Goal: Task Accomplishment & Management: Complete application form

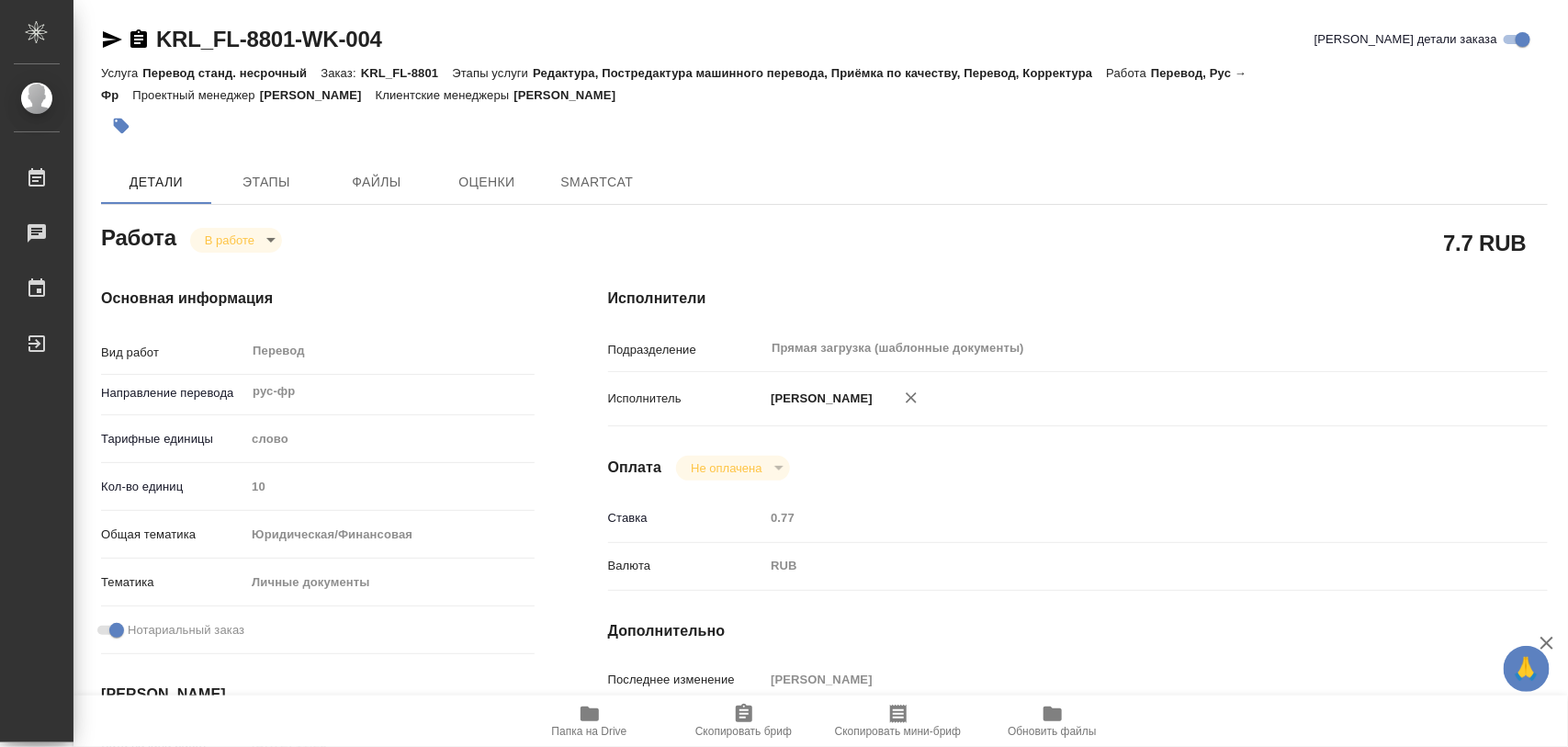
type textarea "x"
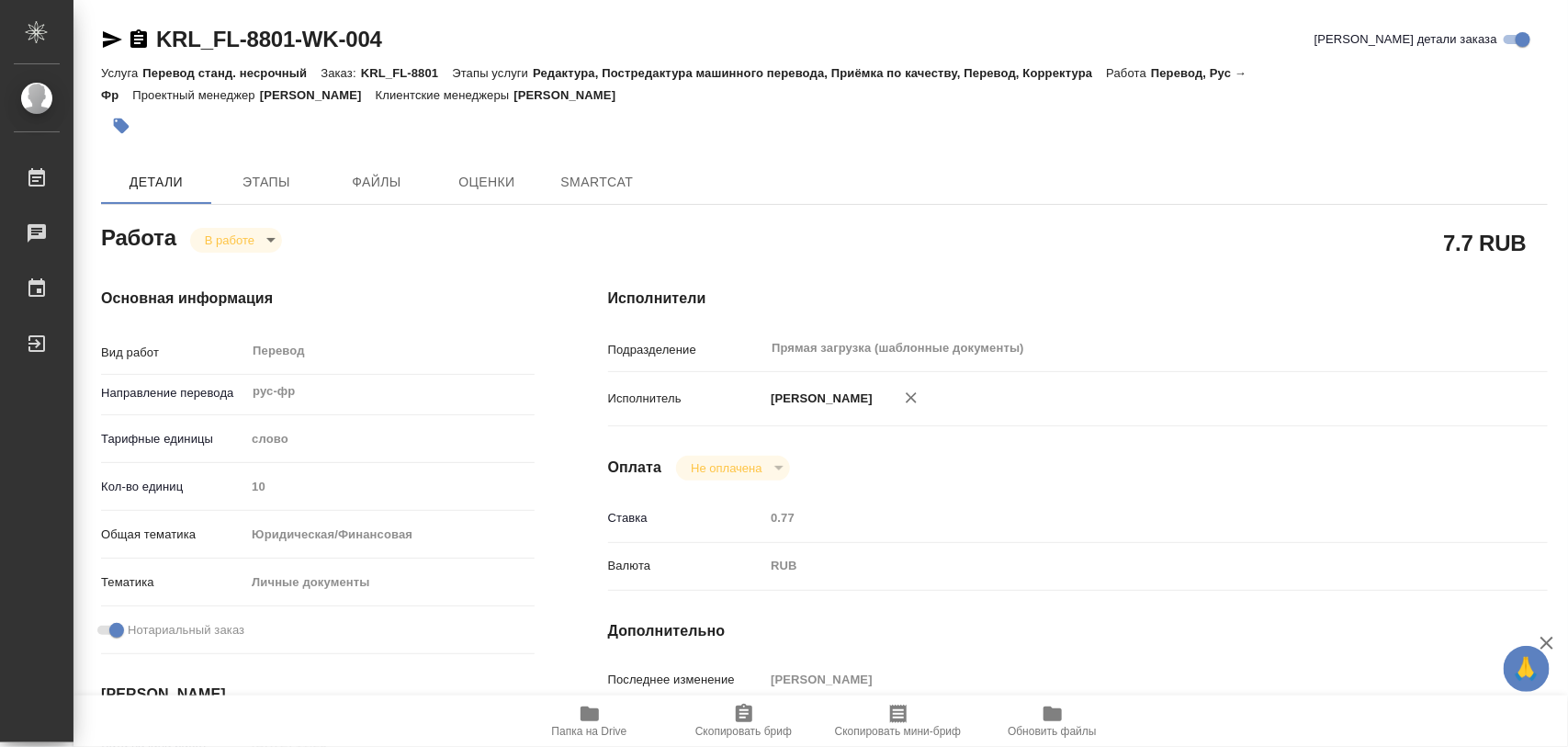
type textarea "x"
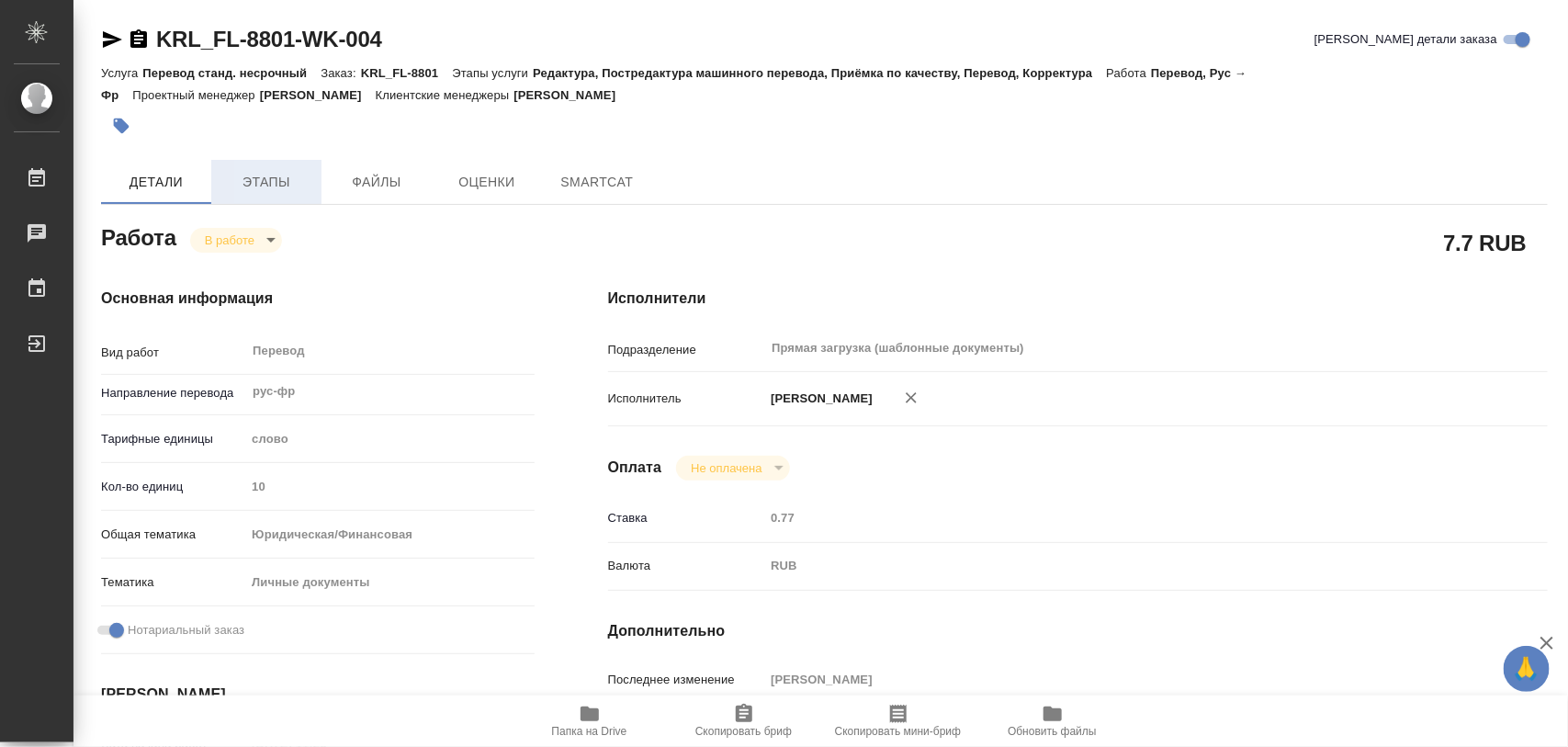
type textarea "x"
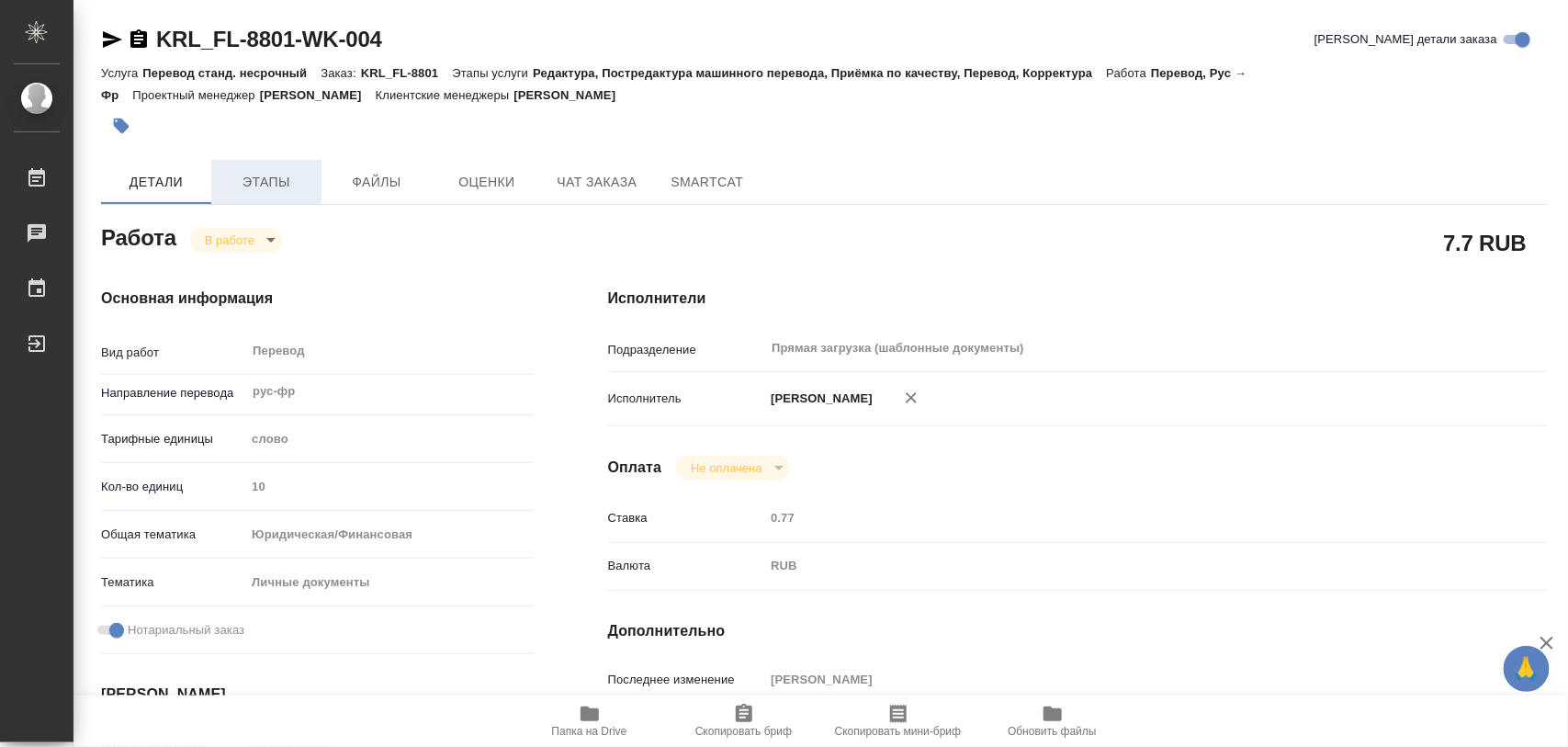
click at [259, 181] on span "Этапы" at bounding box center [266, 183] width 88 height 23
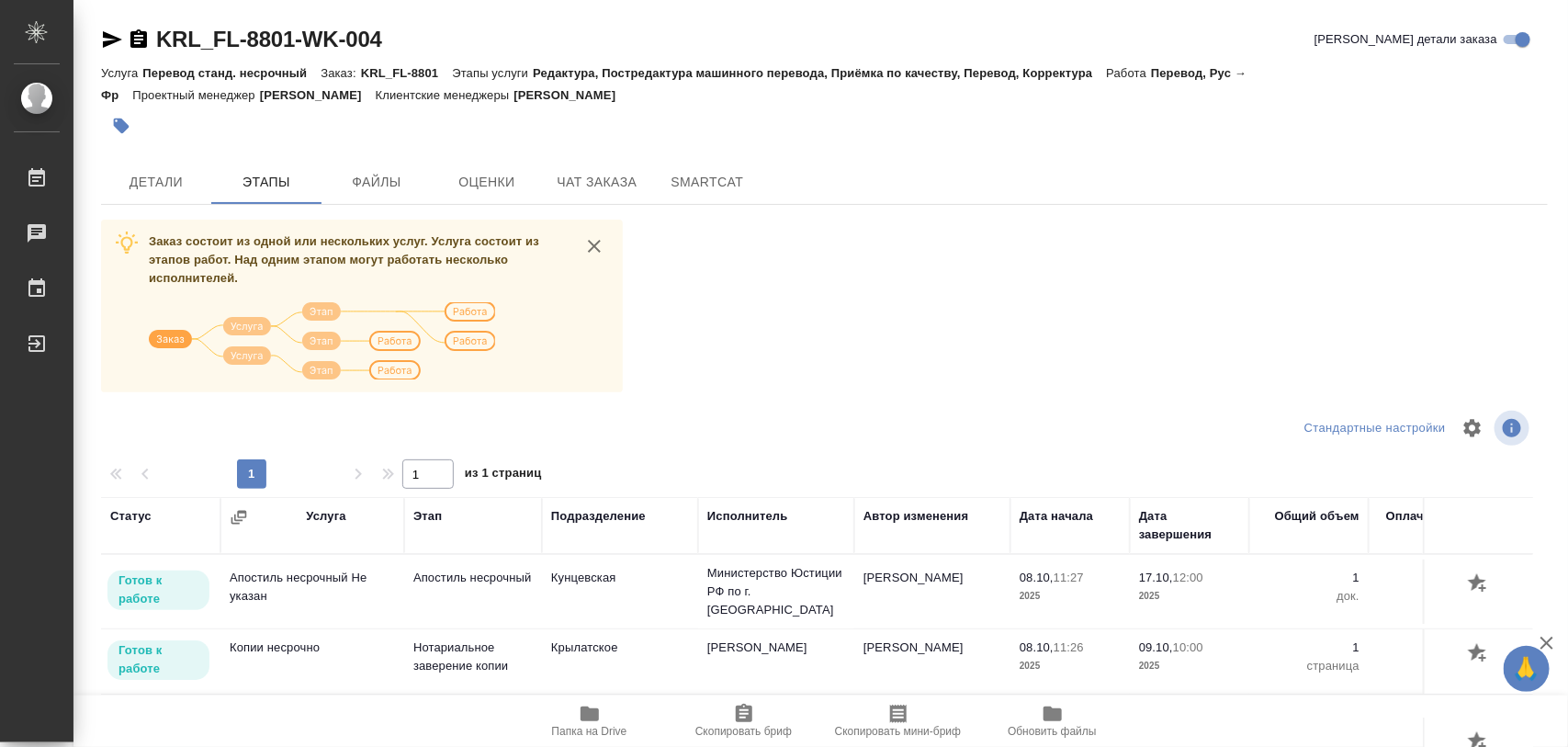
scroll to position [209, 0]
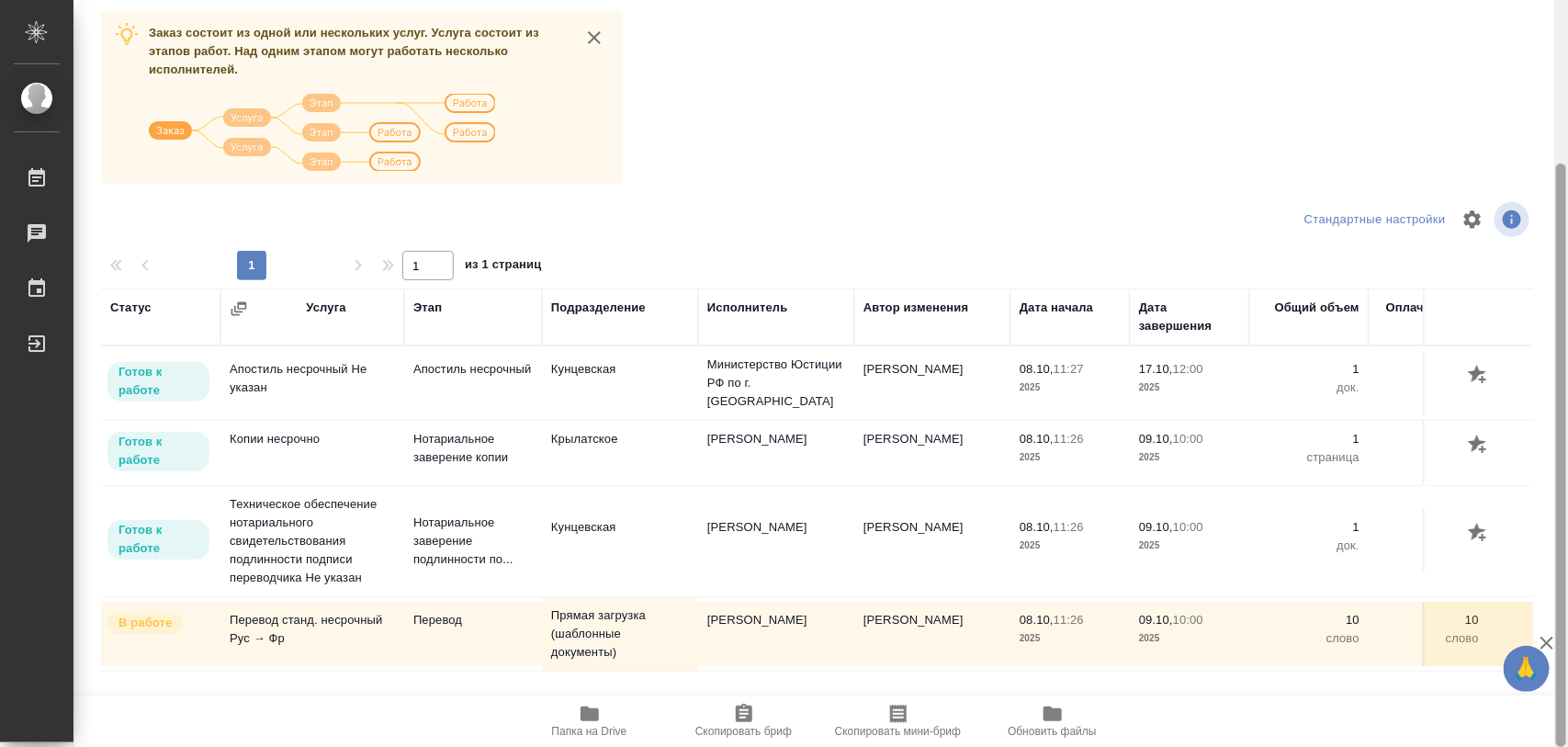
drag, startPoint x: 1562, startPoint y: 397, endPoint x: 1567, endPoint y: 528, distance: 131.1
click at [1567, 528] on div at bounding box center [1560, 374] width 13 height 748
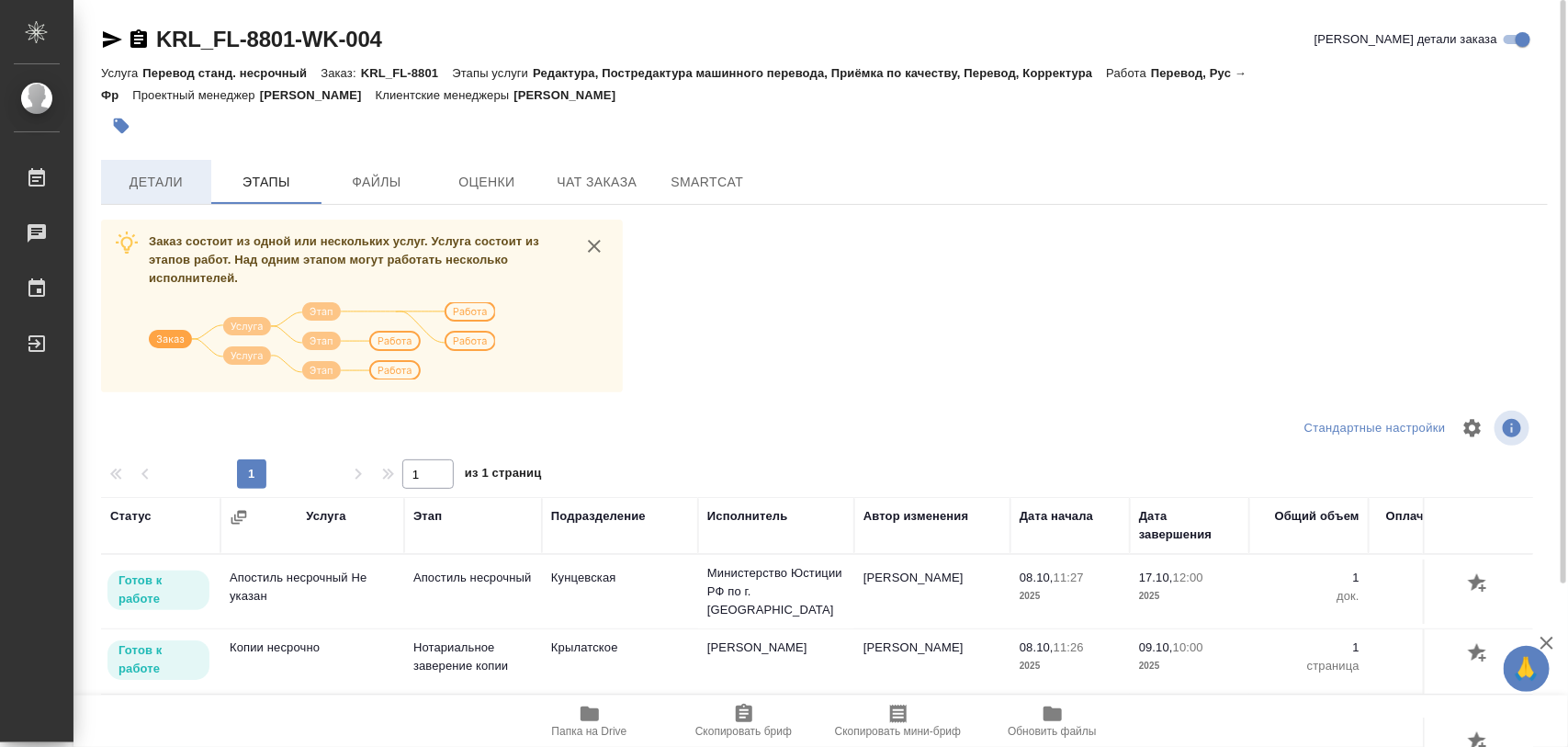
click at [168, 175] on span "Детали" at bounding box center [156, 183] width 88 height 23
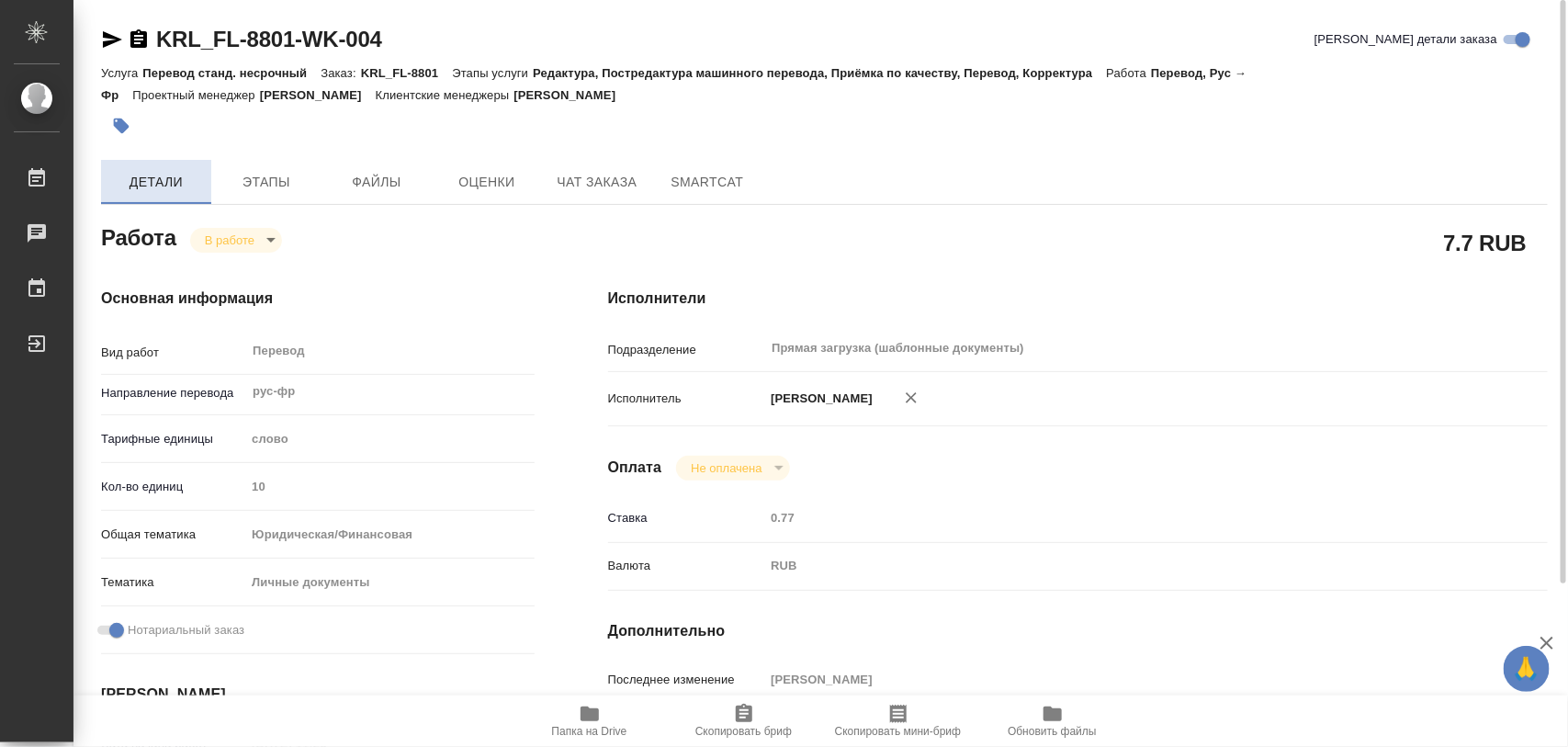
type textarea "x"
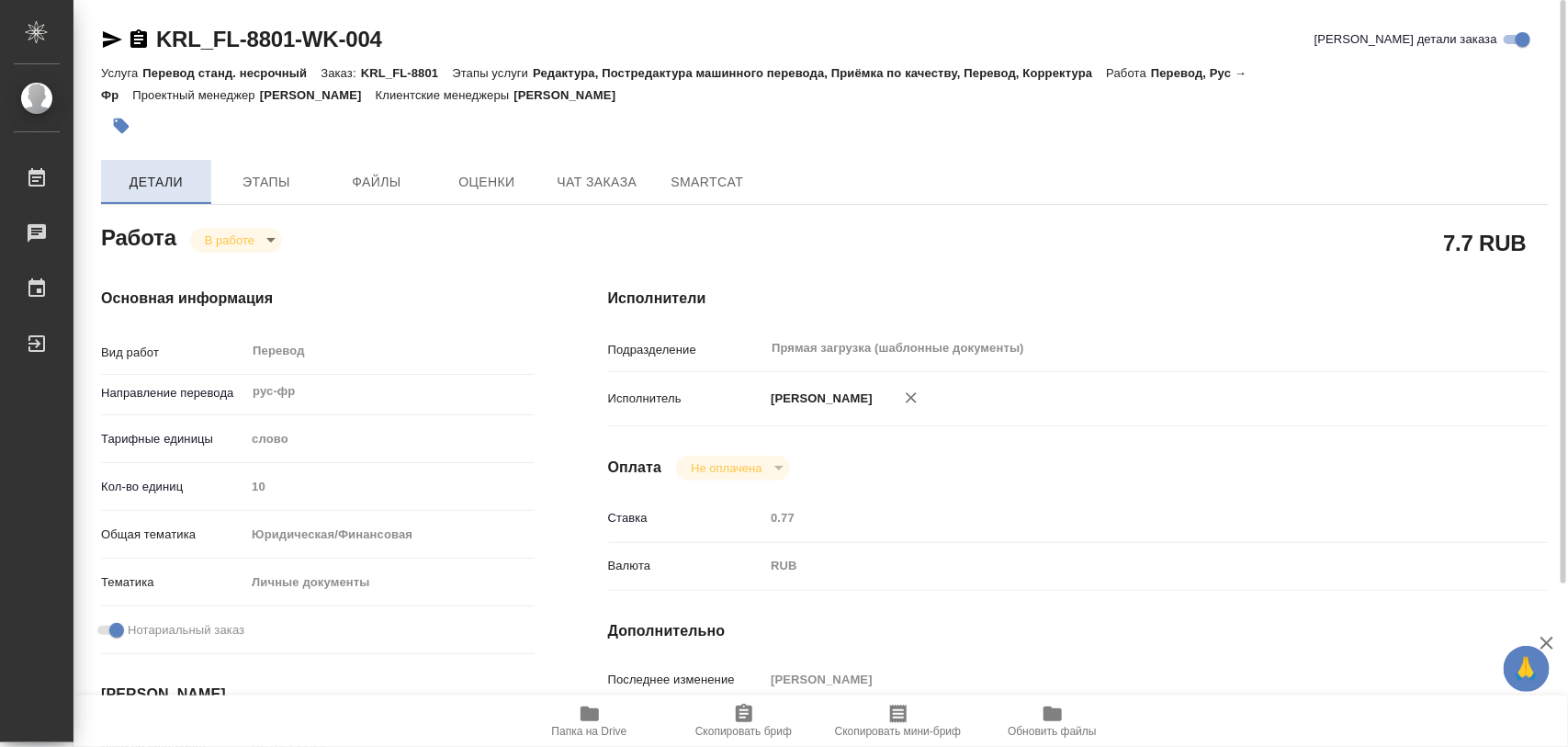
type textarea "x"
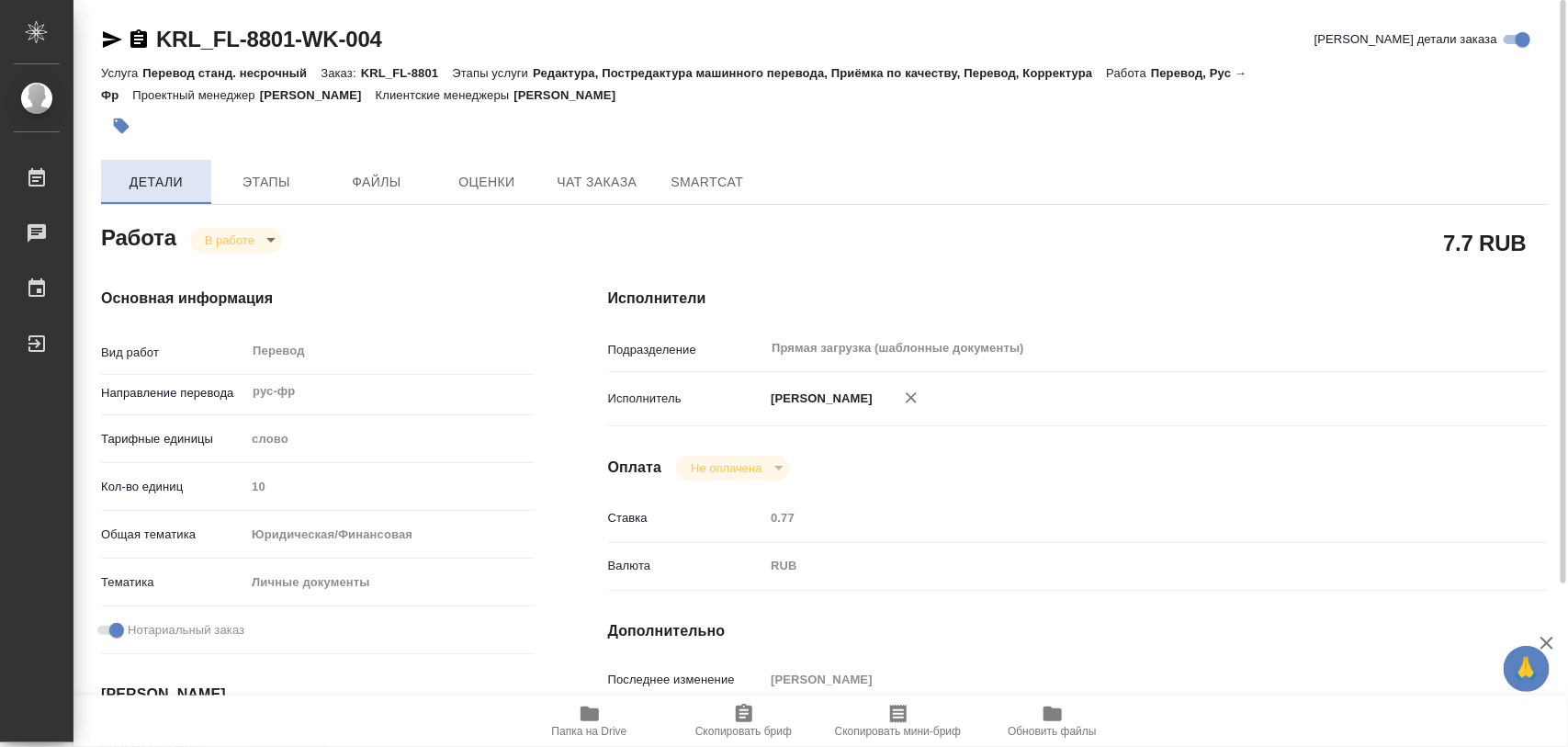
type textarea "x"
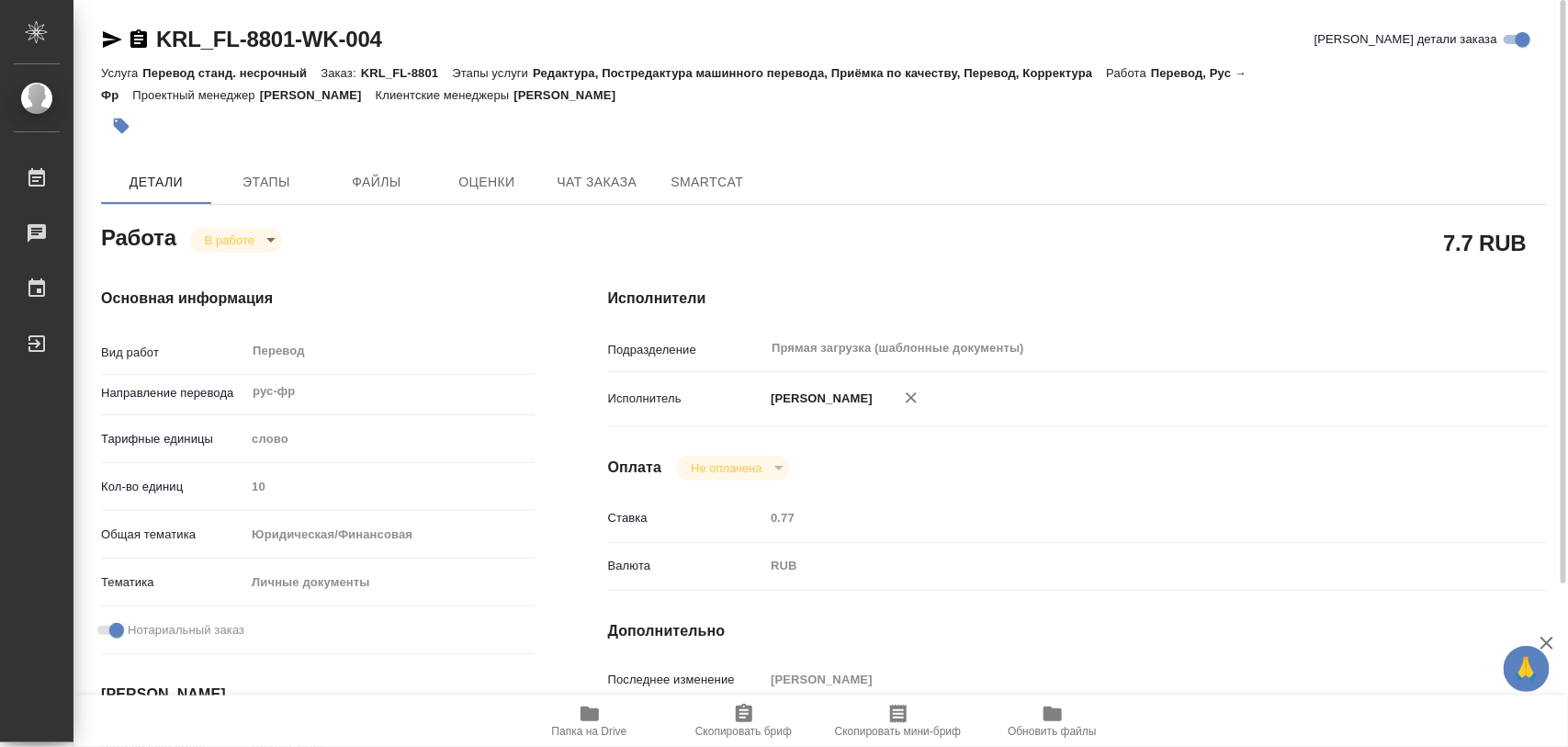
type textarea "x"
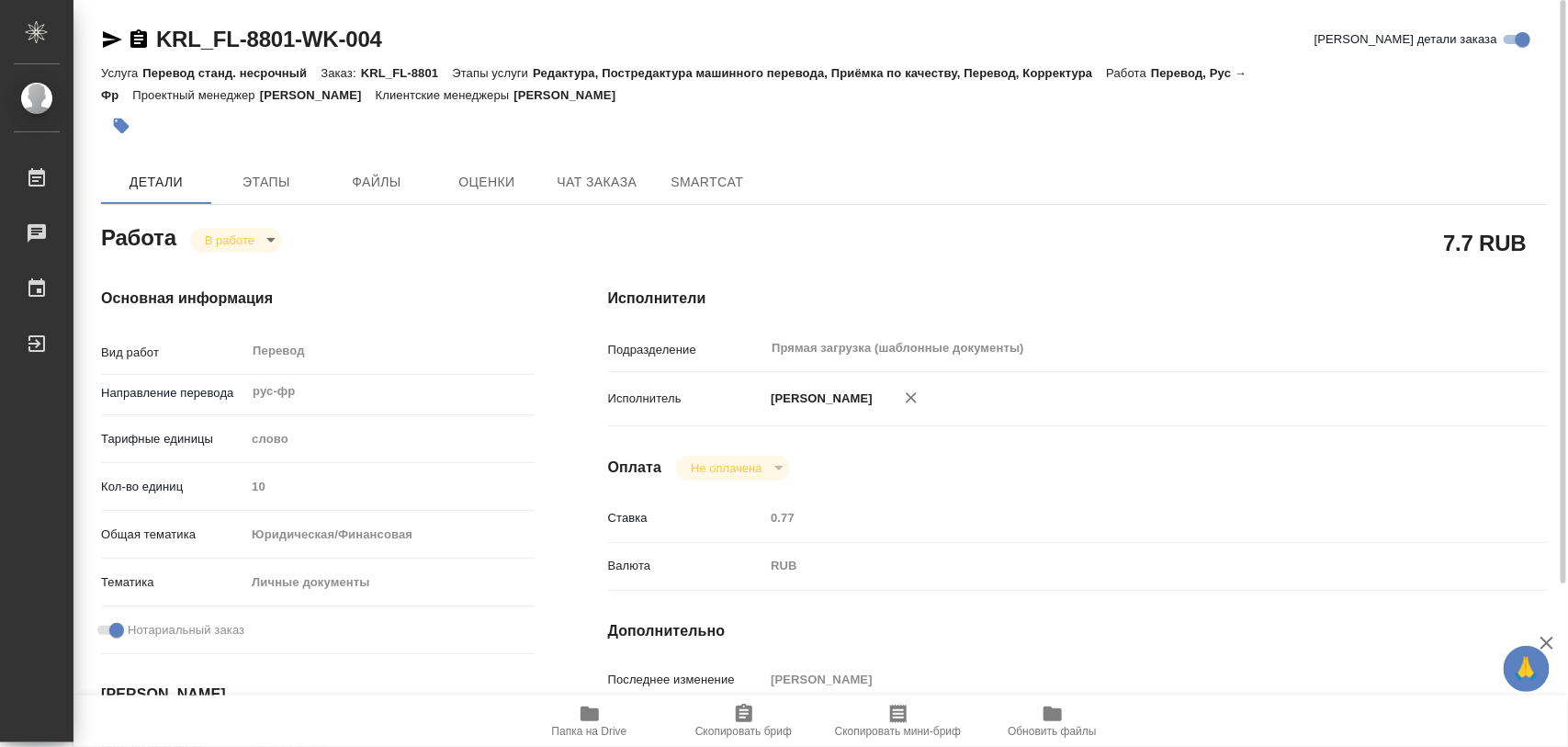
click at [584, 716] on icon "button" at bounding box center [589, 714] width 18 height 14
click at [130, 125] on button "button" at bounding box center [121, 125] width 40 height 40
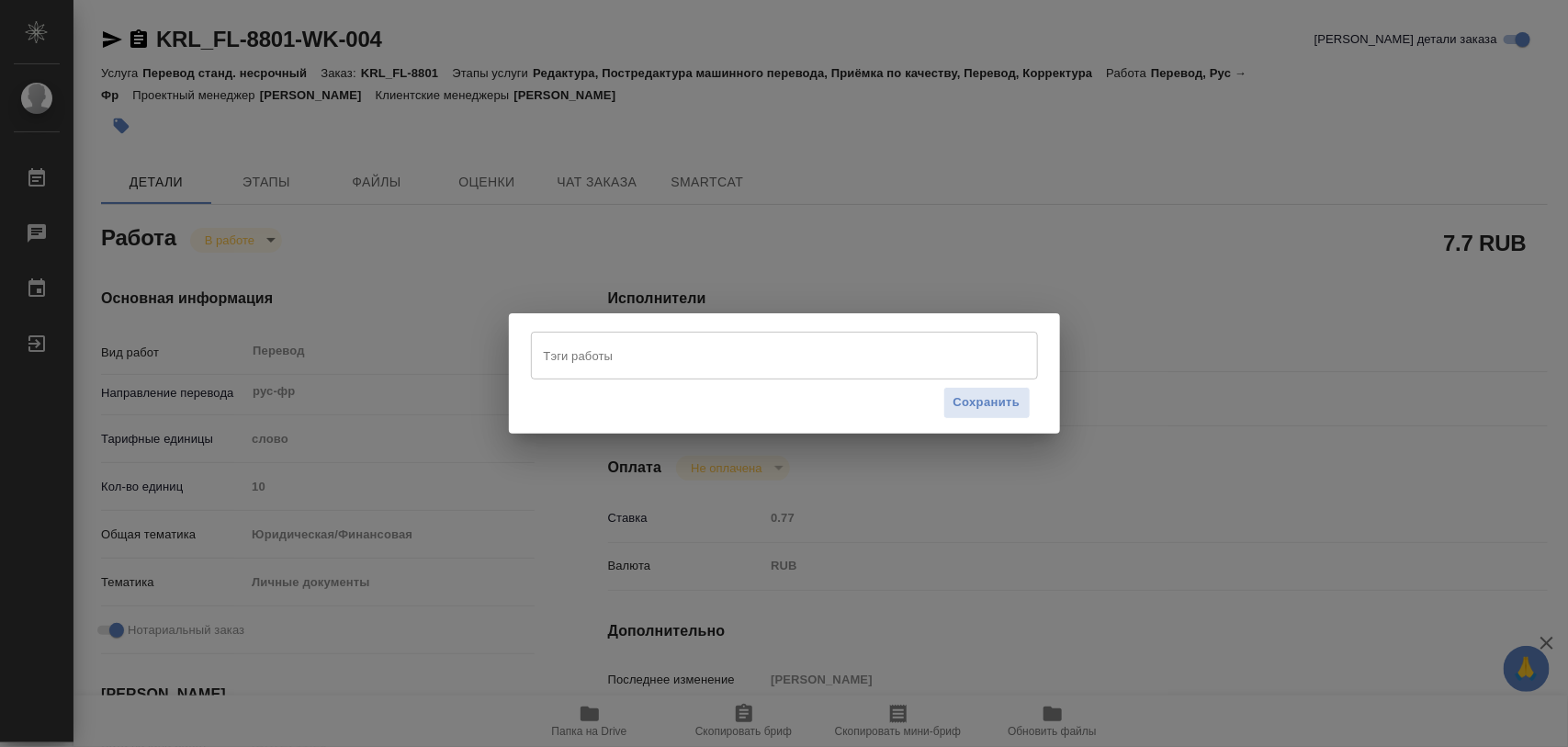
click at [586, 350] on input "Тэги работы" at bounding box center [767, 355] width 455 height 32
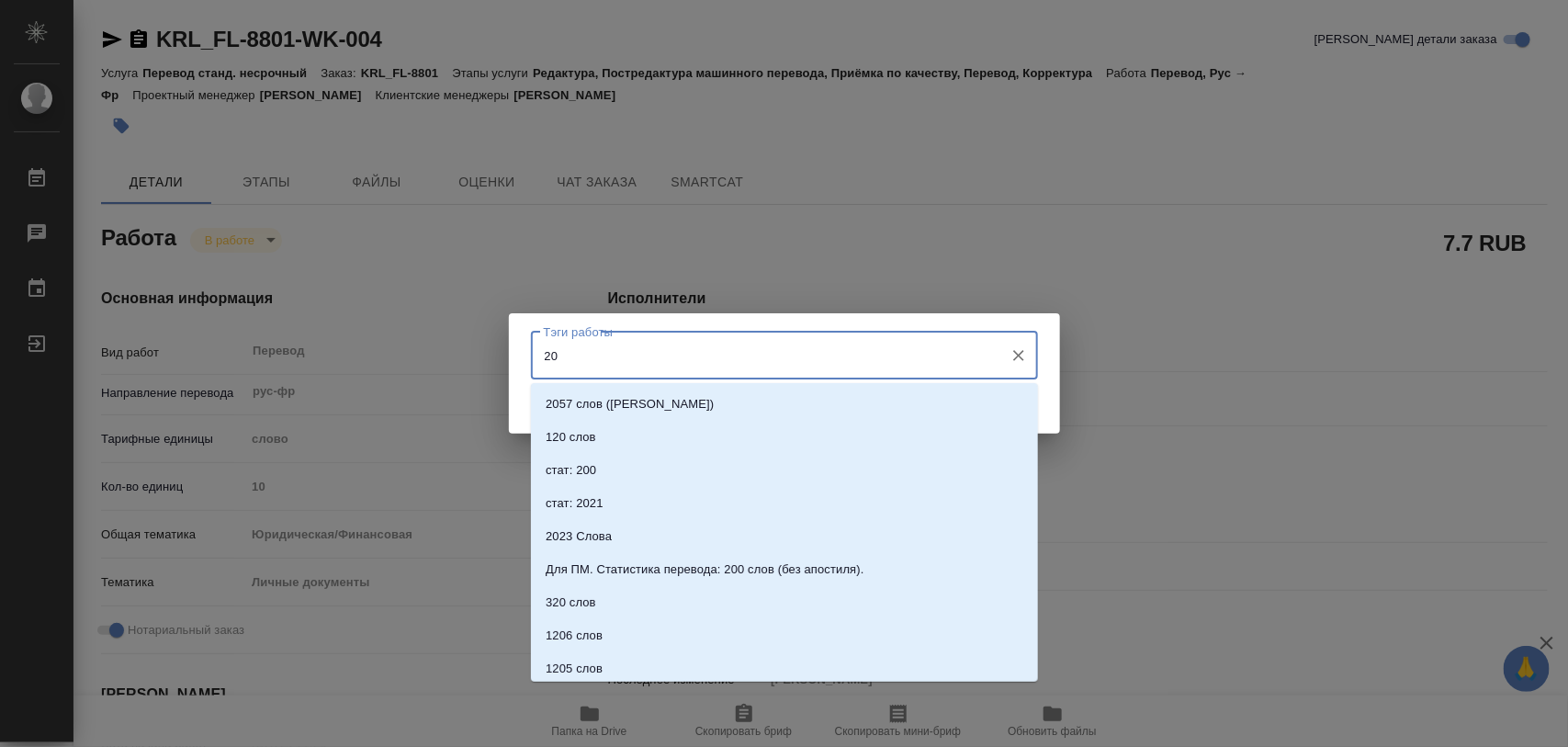
type input "200"
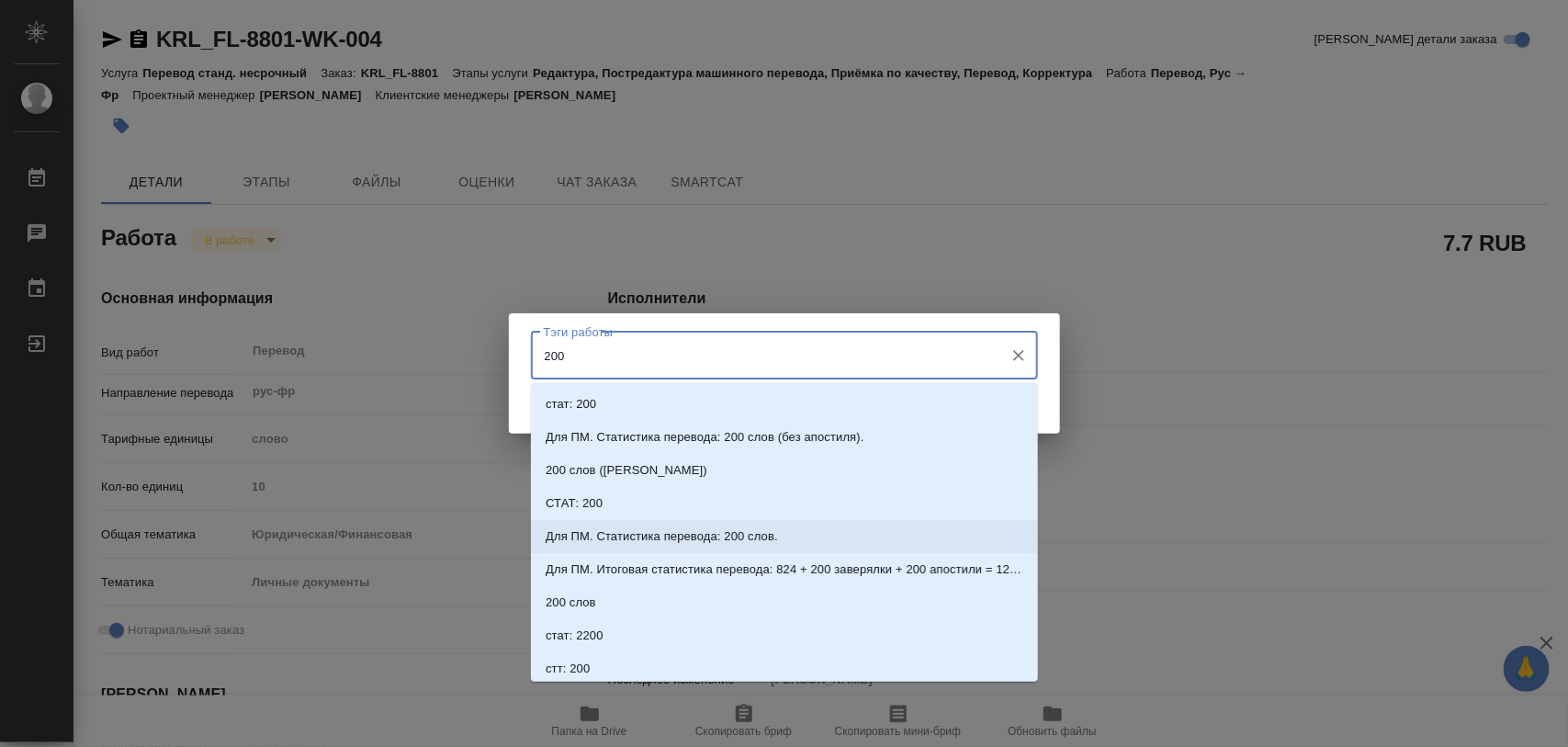
click at [758, 533] on p "Для ПМ. Статистика перевода: 200 слов." at bounding box center [662, 536] width 232 height 18
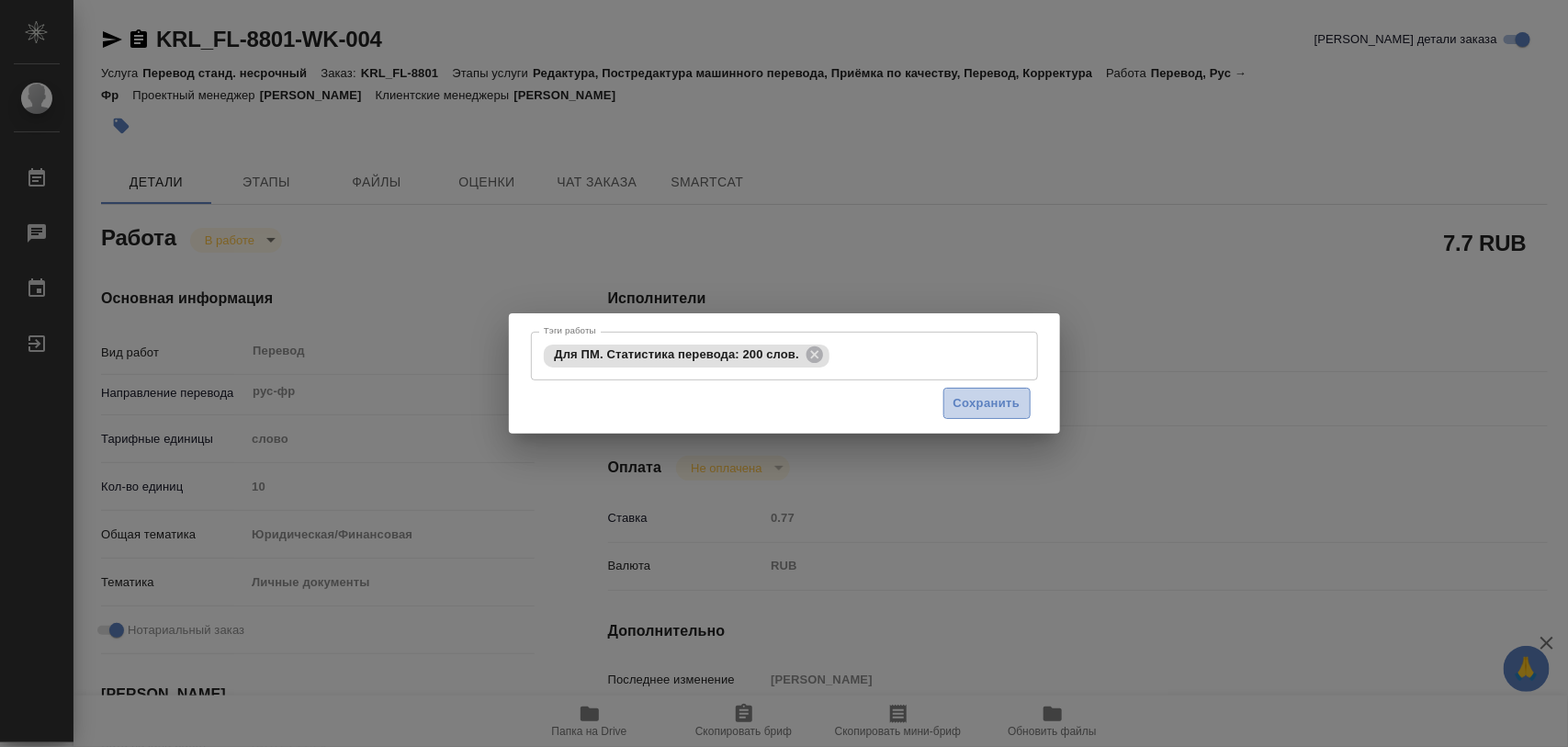
click at [957, 403] on span "Сохранить" at bounding box center [987, 404] width 67 height 21
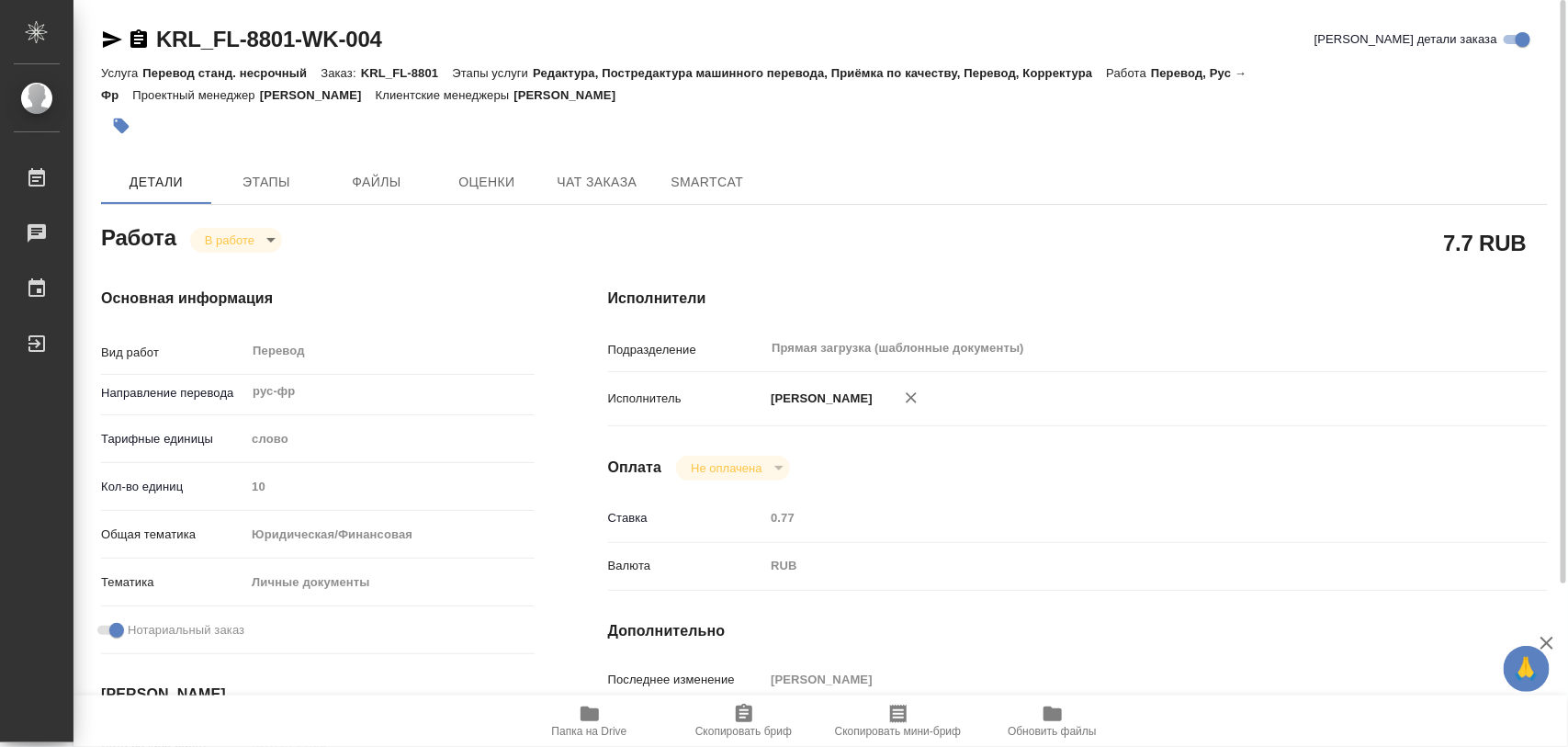
type input "inProgress"
type textarea "Перевод"
type textarea "x"
type input "рус-фр"
type input "5a8b1489cc6b4906c91bfd90"
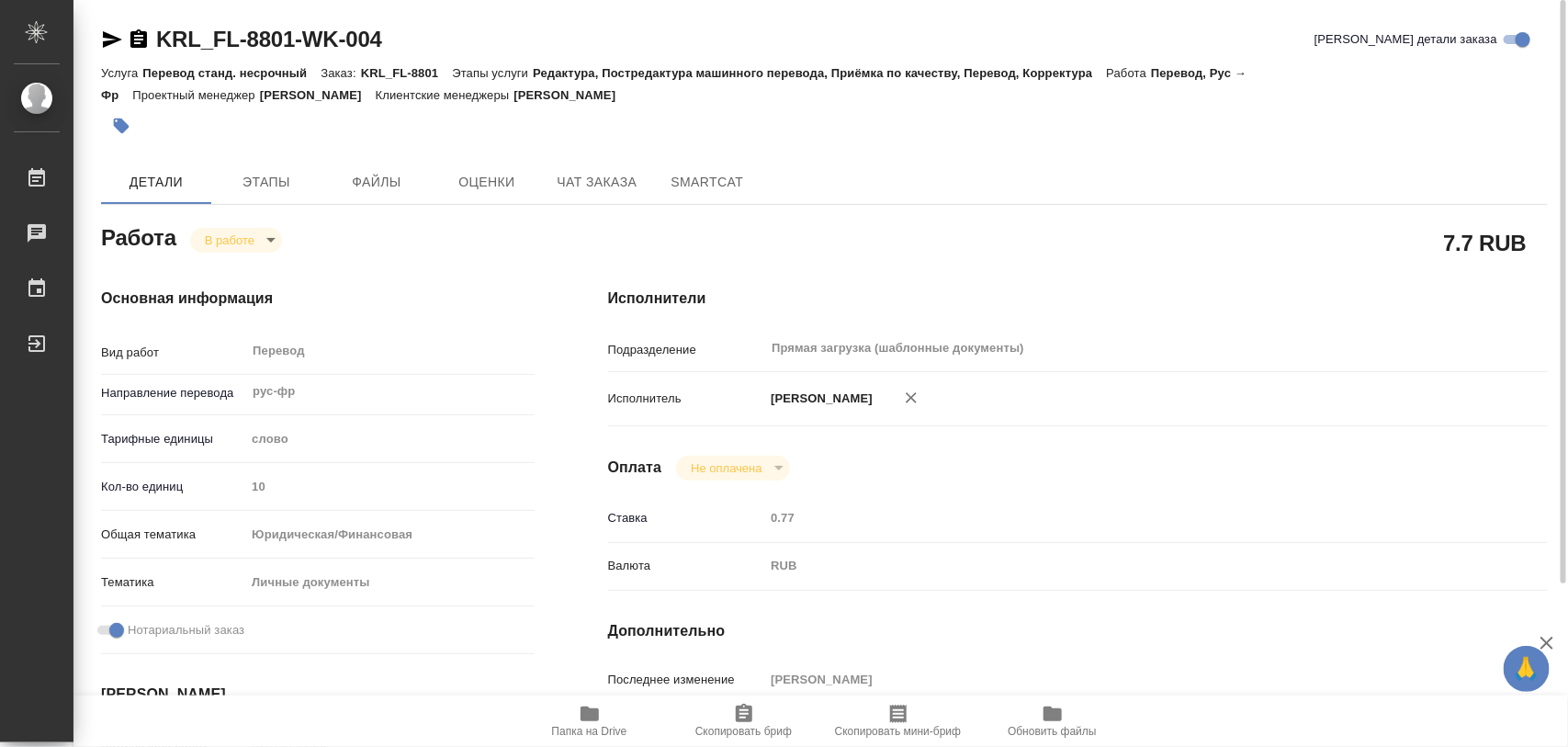
type input "10"
type input "yr-fn"
type input "5a8b8b956a9677013d343cfe"
checkbox input "true"
type input "08.10.2025 11:26"
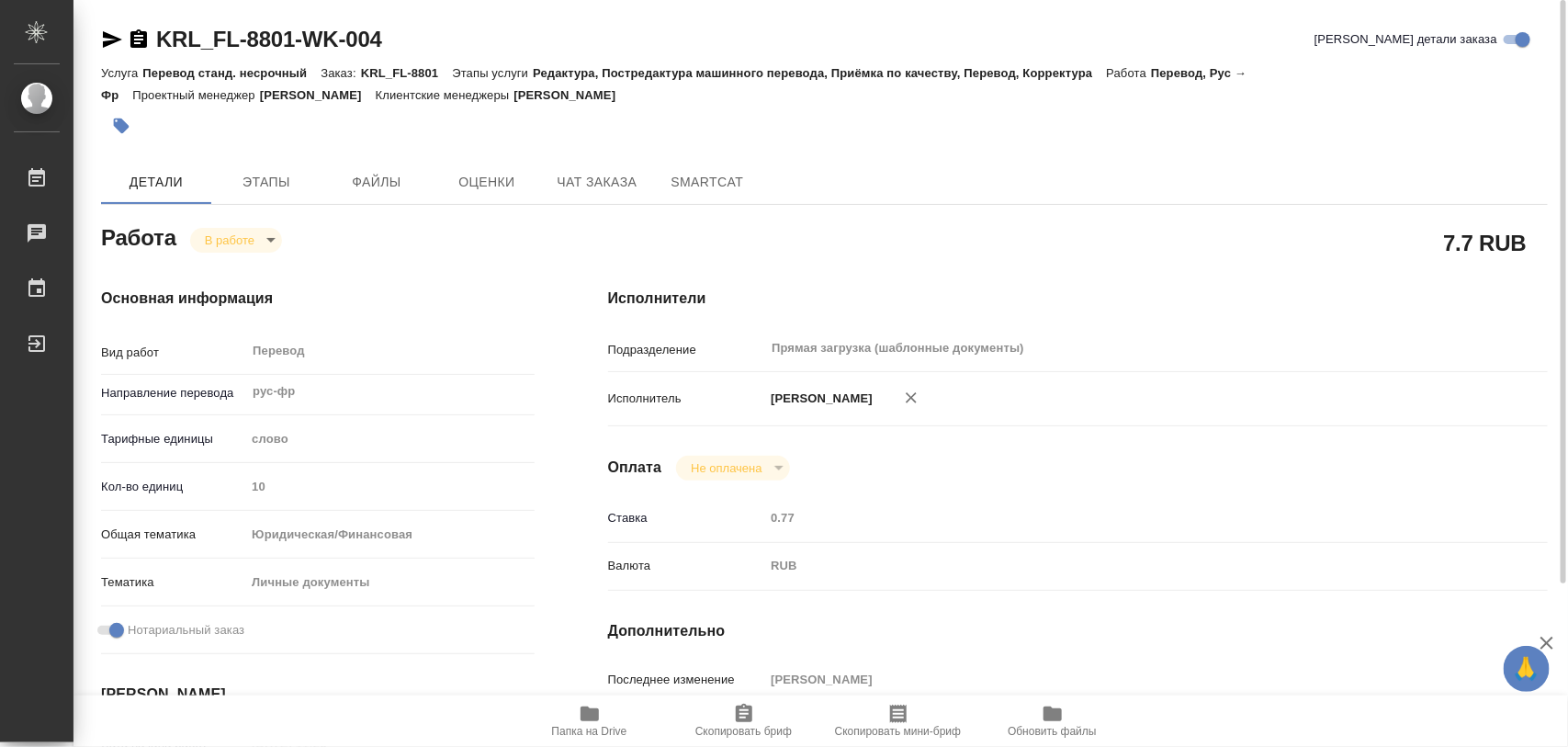
type input "08.10.2025 16:37"
type input "09.10.2025 10:00"
type input "Прямая загрузка (шаблонные документы)"
type input "notPayed"
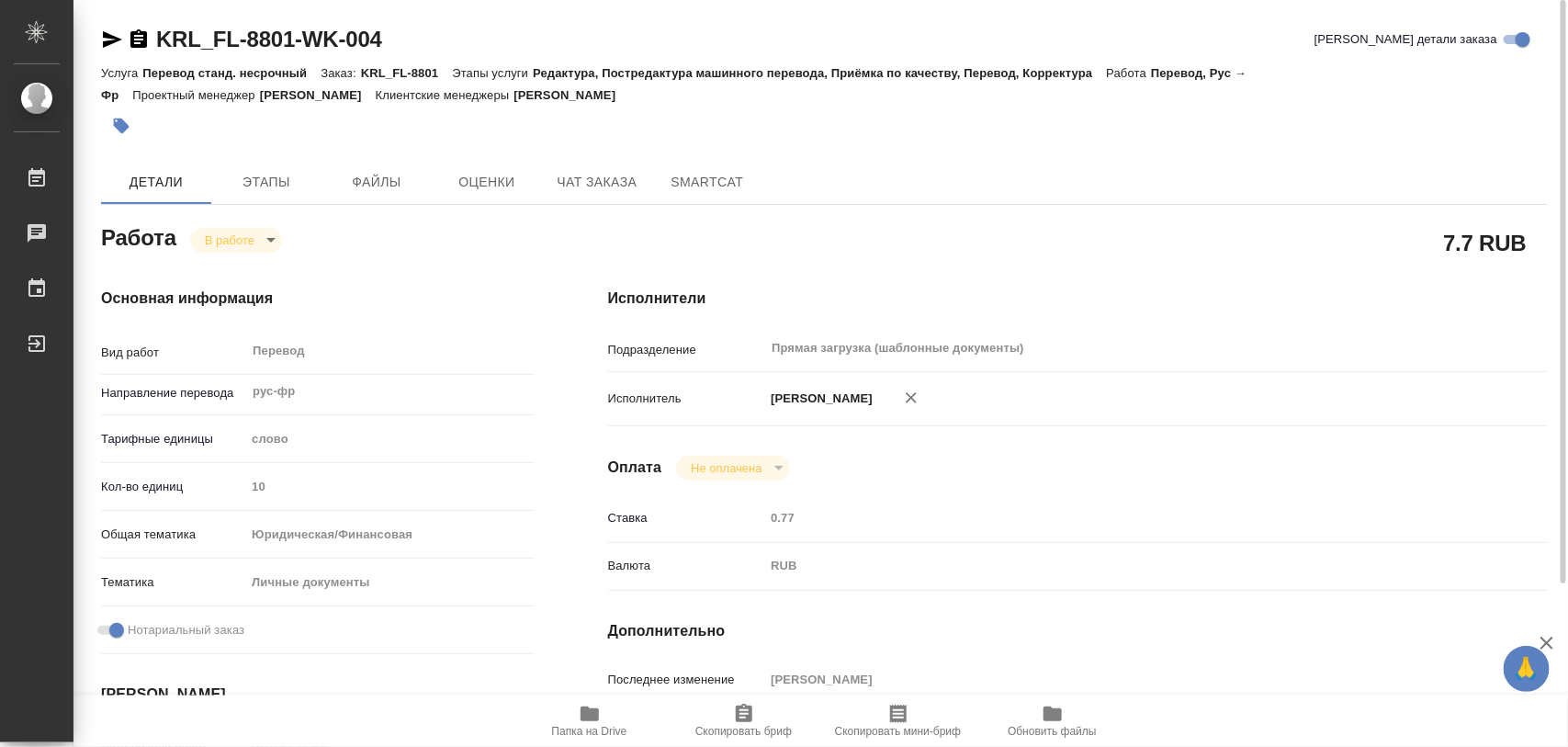
type input "0.77"
type input "RUB"
type input "[PERSON_NAME]"
type textarea "x"
type textarea "/Clients/FL_KRL/Orders/KRL_FL-8801/Translated/KRL_FL-8801-WK-004"
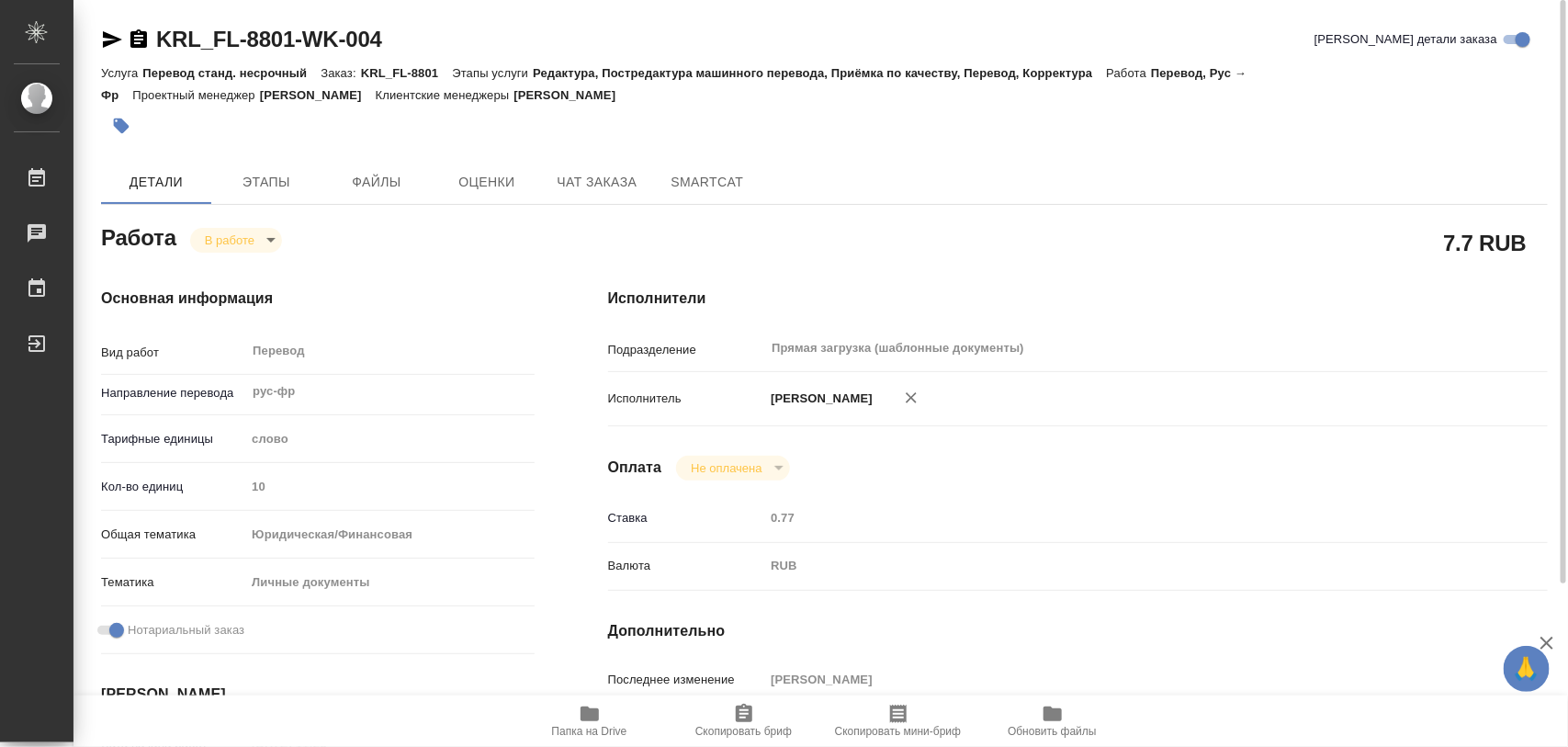
type textarea "x"
type input "KRL_FL-8801"
type input "Перевод станд. несрочный"
type input "Редактура, Постредактура машинного перевода, Приёмка по качеству, Перевод, Корр…"
type input "[PERSON_NAME]"
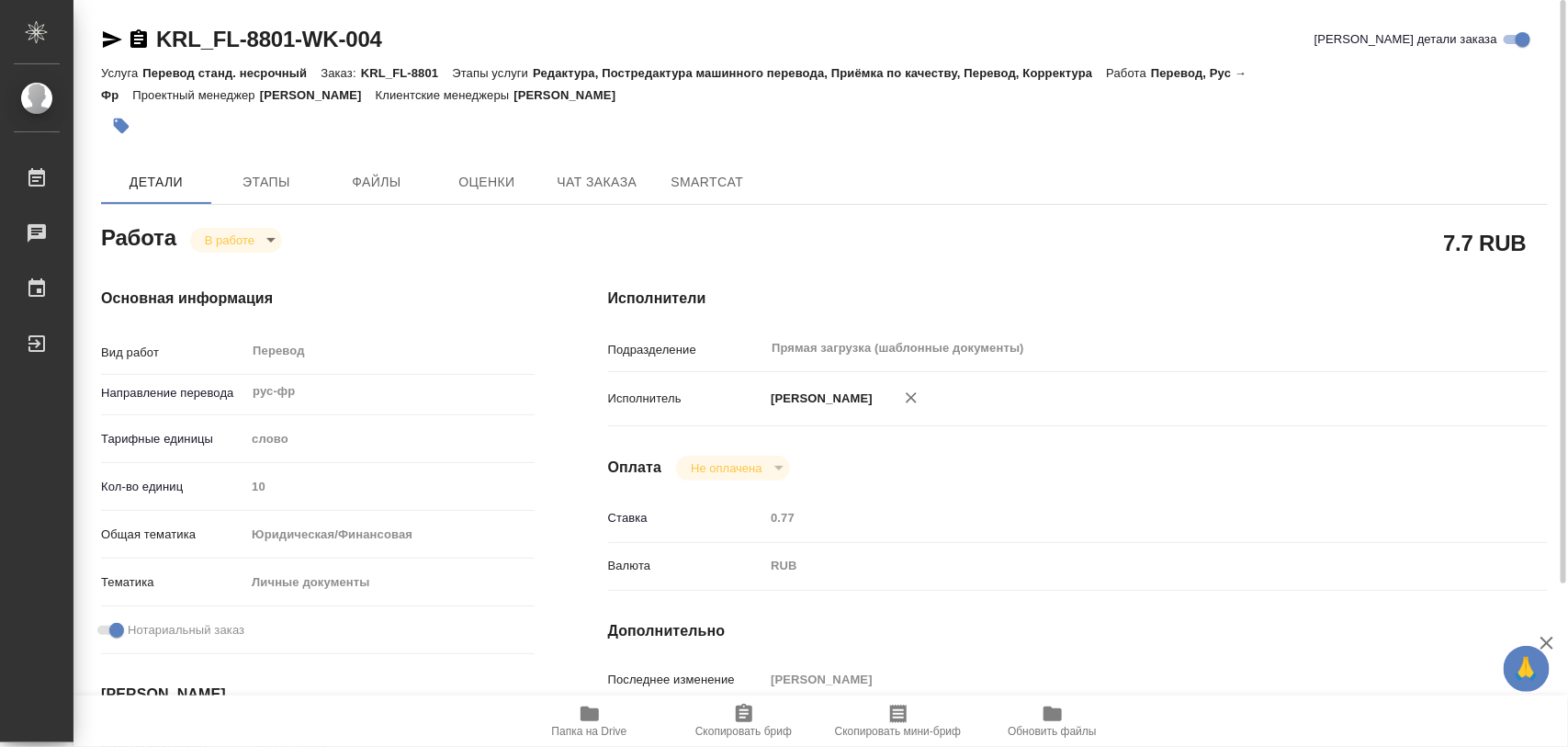
type input "/Clients/FL_KRL/Orders/KRL_FL-8801"
type textarea "x"
type textarea "НОТ [PERSON_NAME]"
type textarea "x"
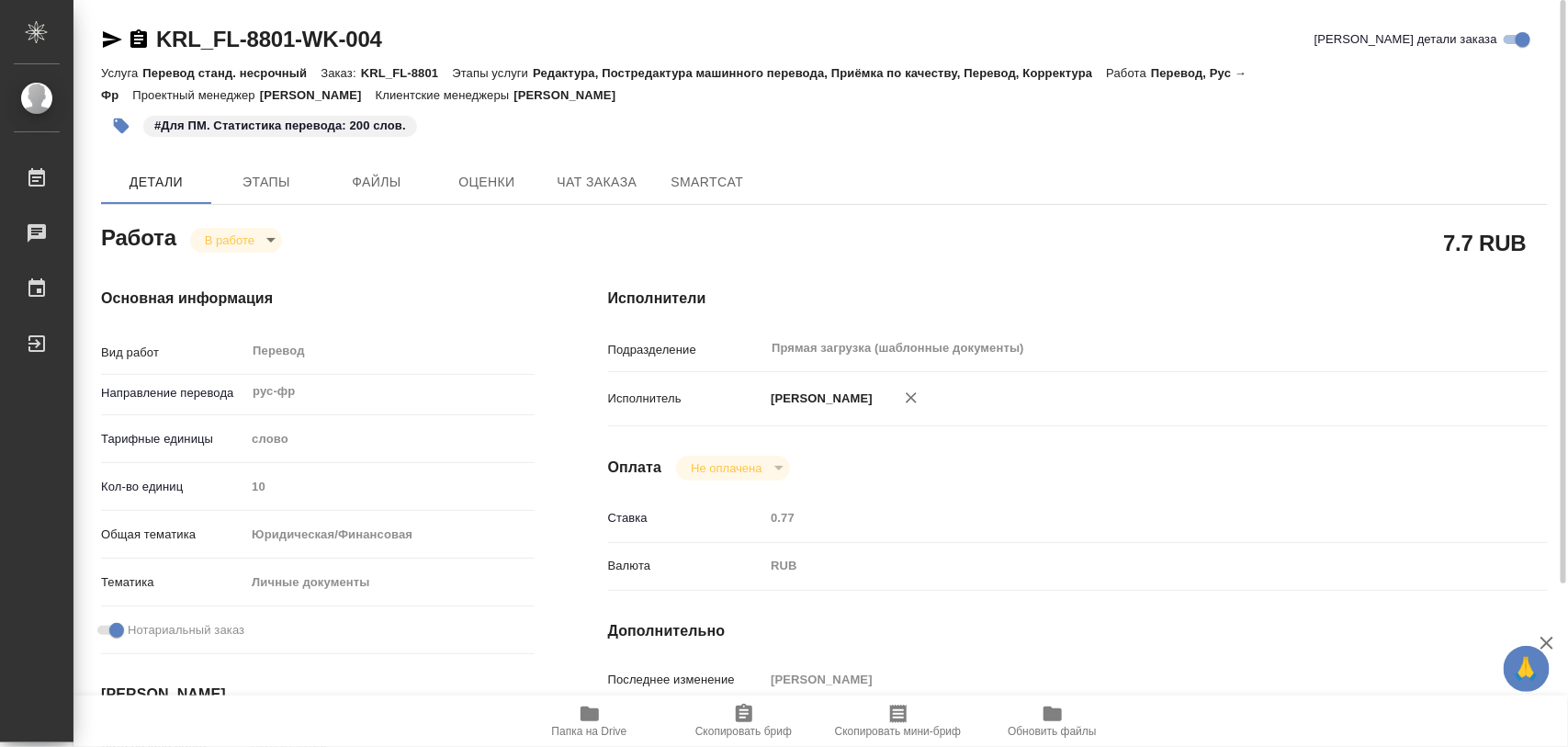
type textarea "x"
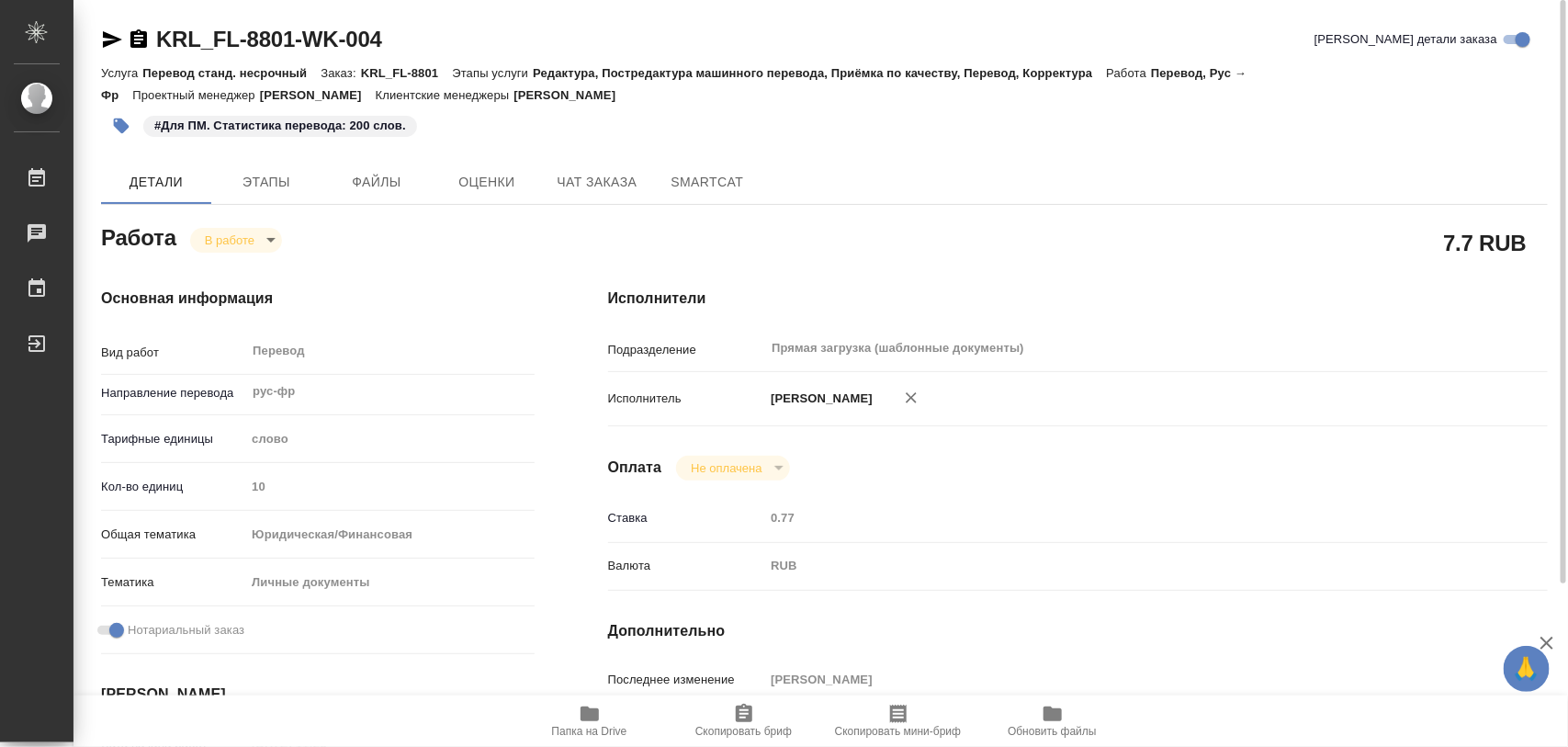
type textarea "x"
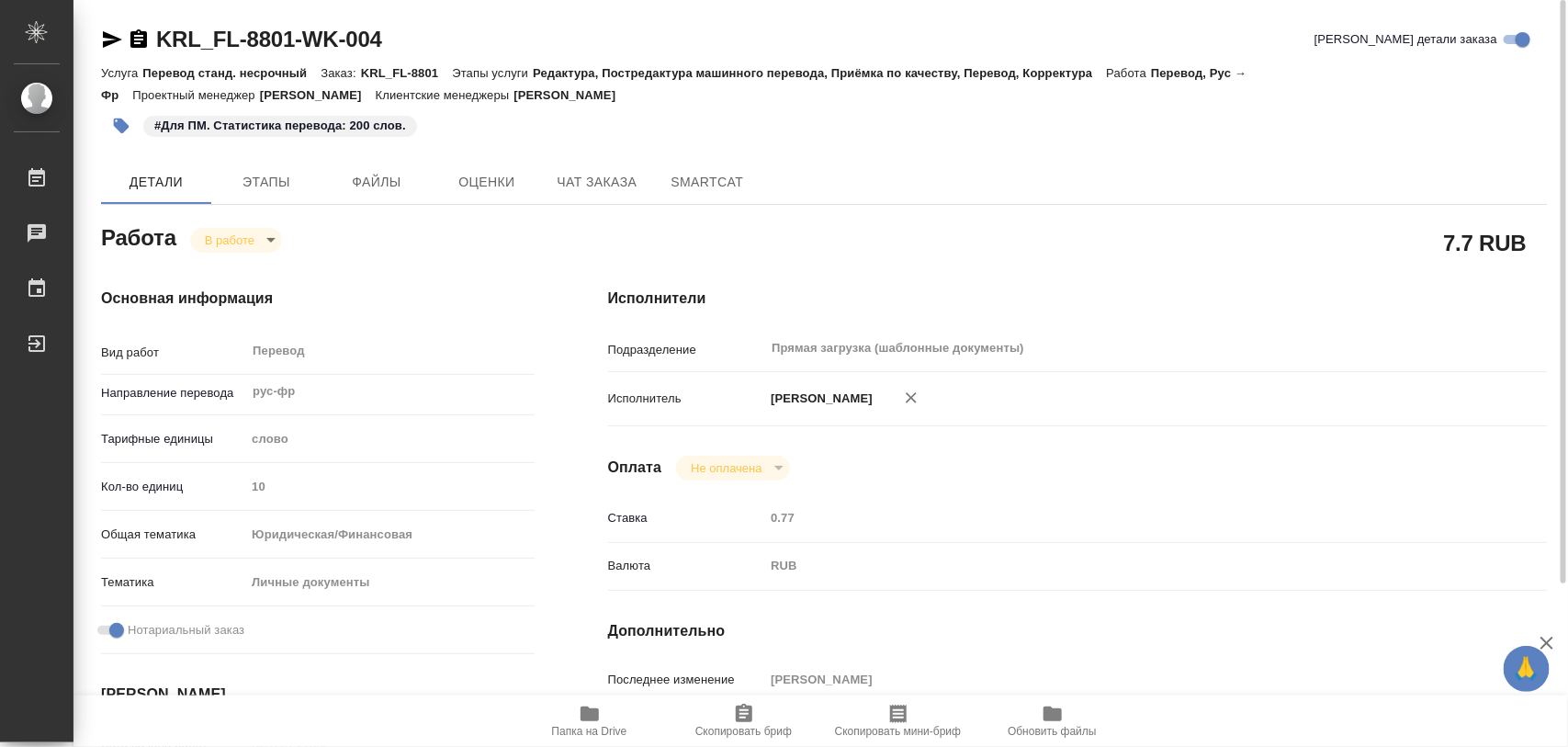
type textarea "x"
click at [116, 121] on icon "button" at bounding box center [120, 125] width 18 height 18
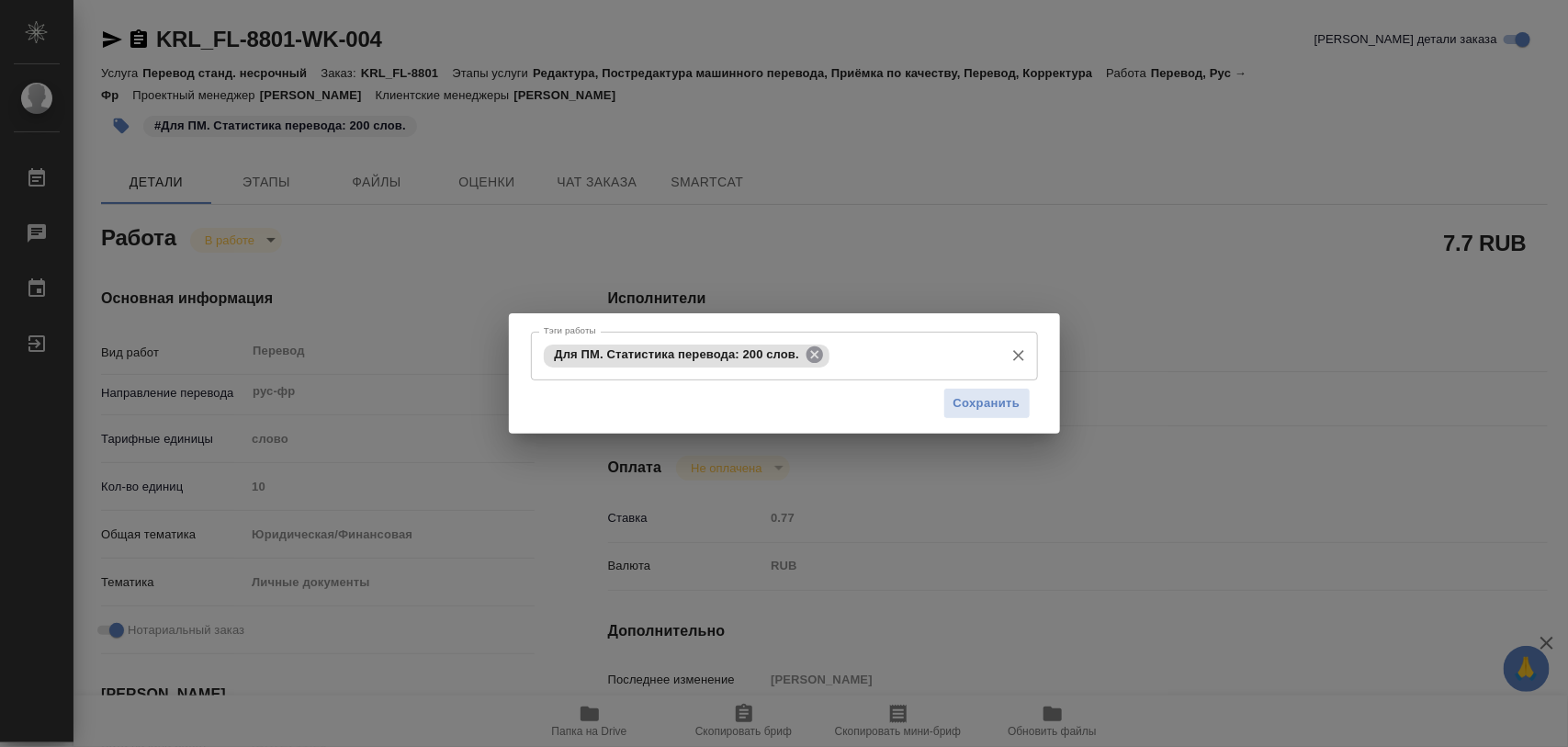
click at [819, 355] on icon at bounding box center [814, 354] width 16 height 16
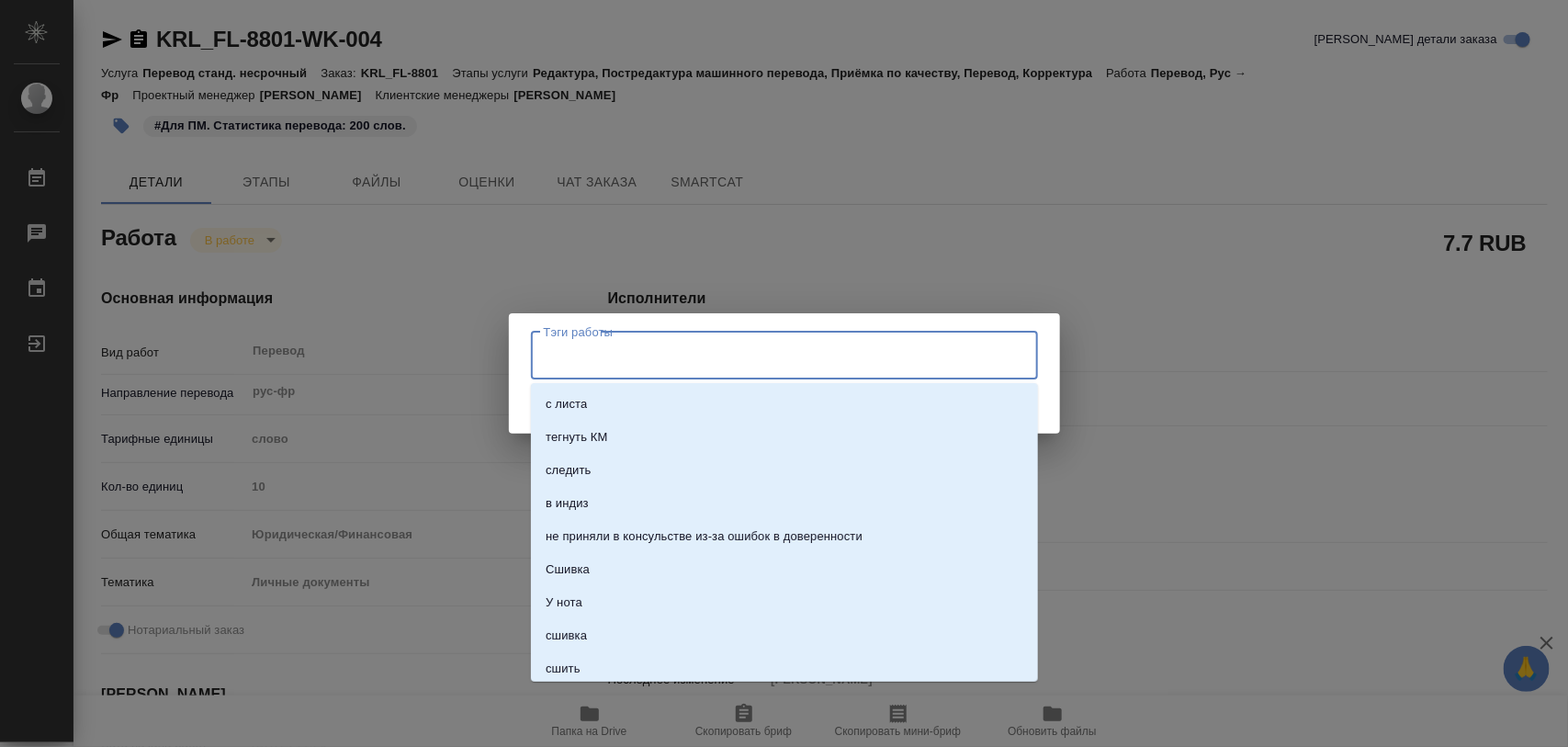
click at [806, 347] on input "Тэги работы" at bounding box center [767, 355] width 455 height 32
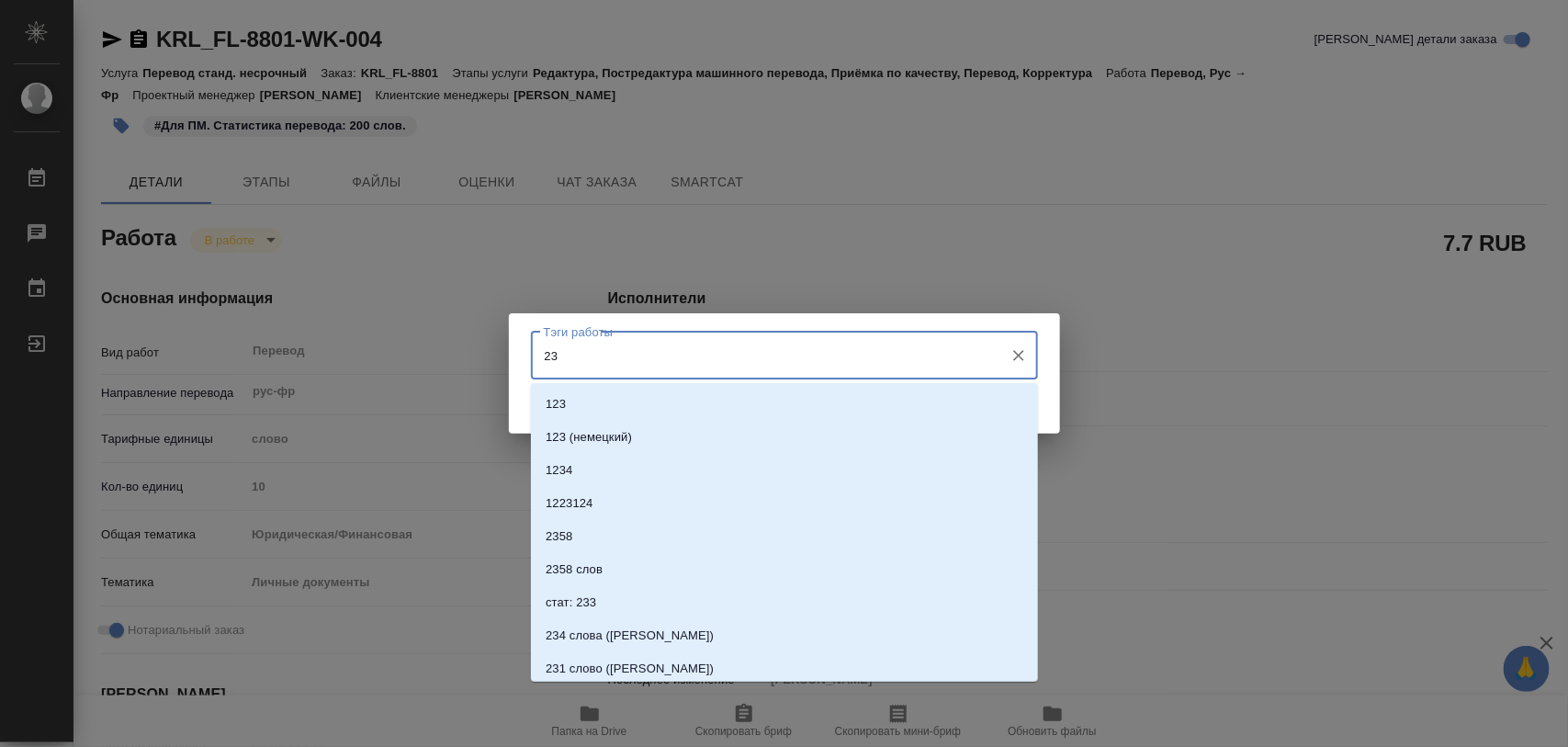
type input "230"
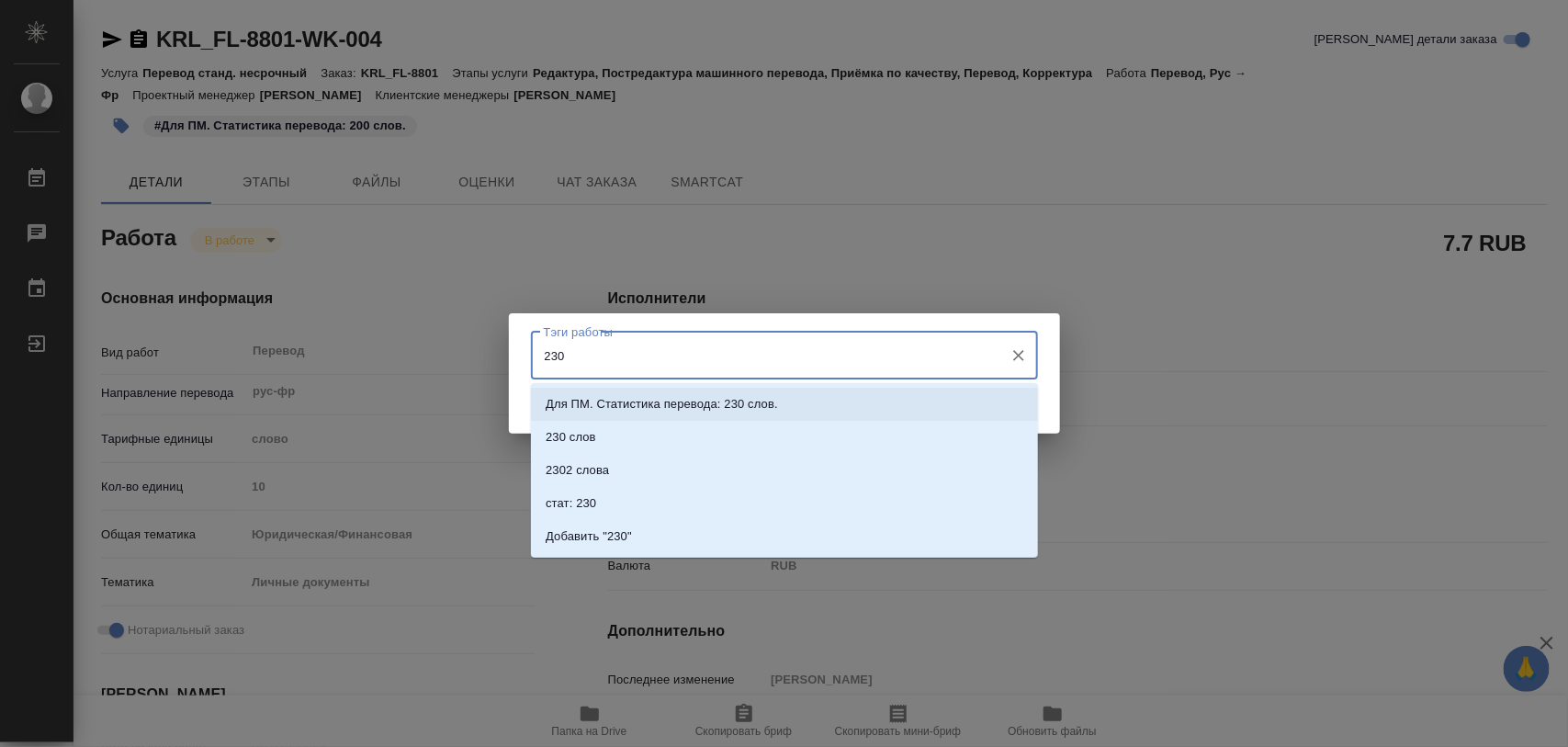
click at [772, 398] on p "Для ПМ. Статистика перевода: 230 слов." at bounding box center [662, 404] width 232 height 18
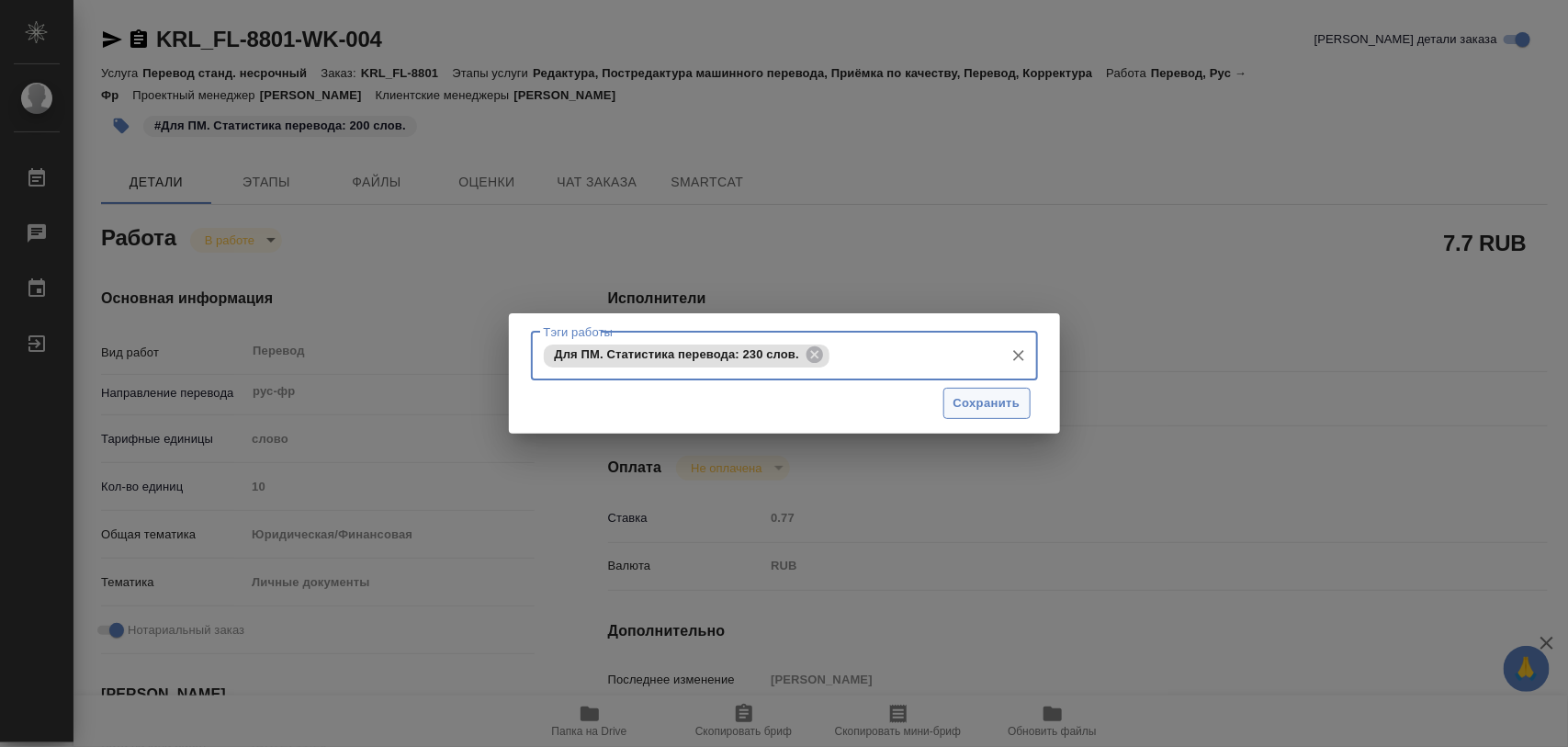
click at [976, 402] on span "Сохранить" at bounding box center [987, 404] width 67 height 21
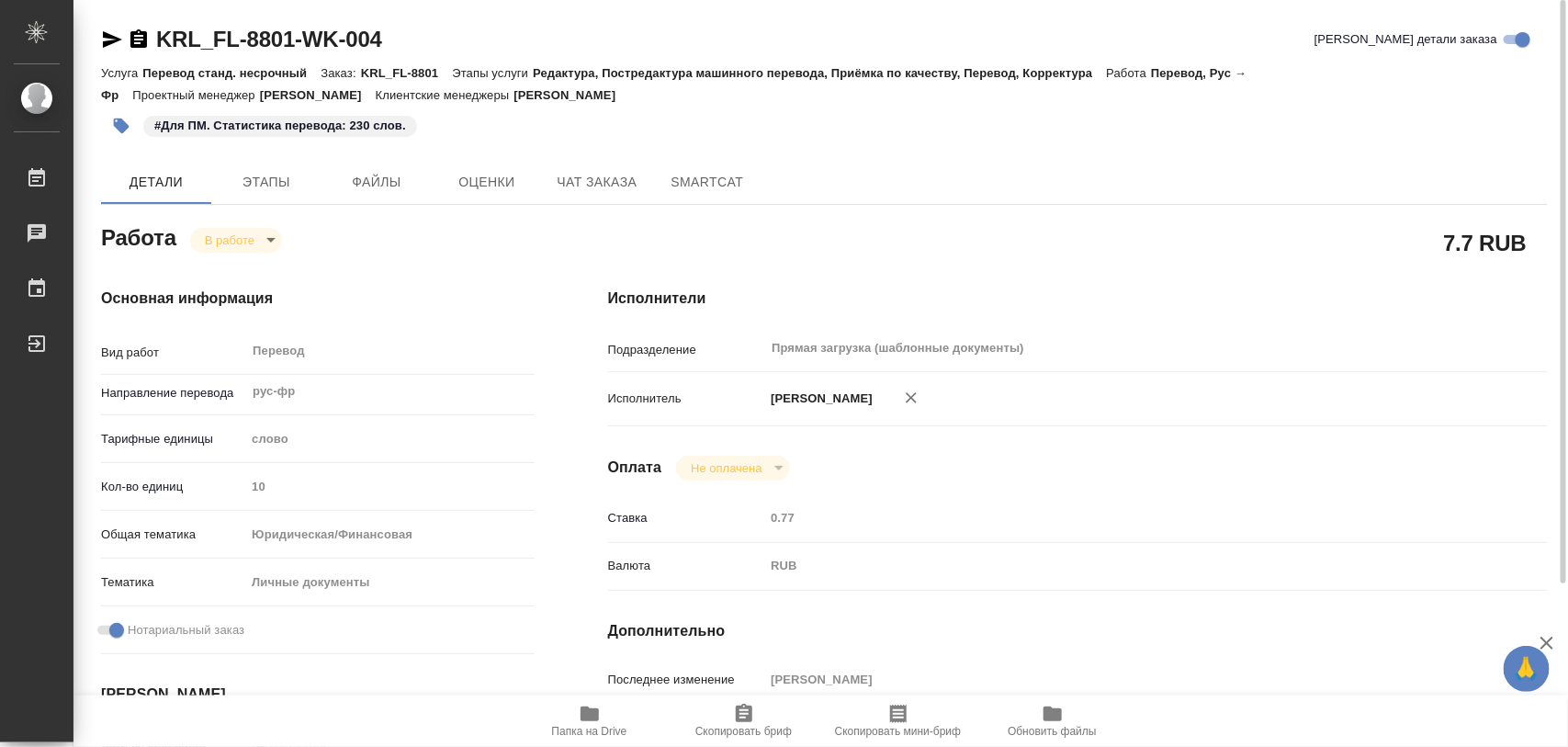
type input "inProgress"
type textarea "Перевод"
type textarea "x"
type input "рус-фр"
type input "5a8b1489cc6b4906c91bfd90"
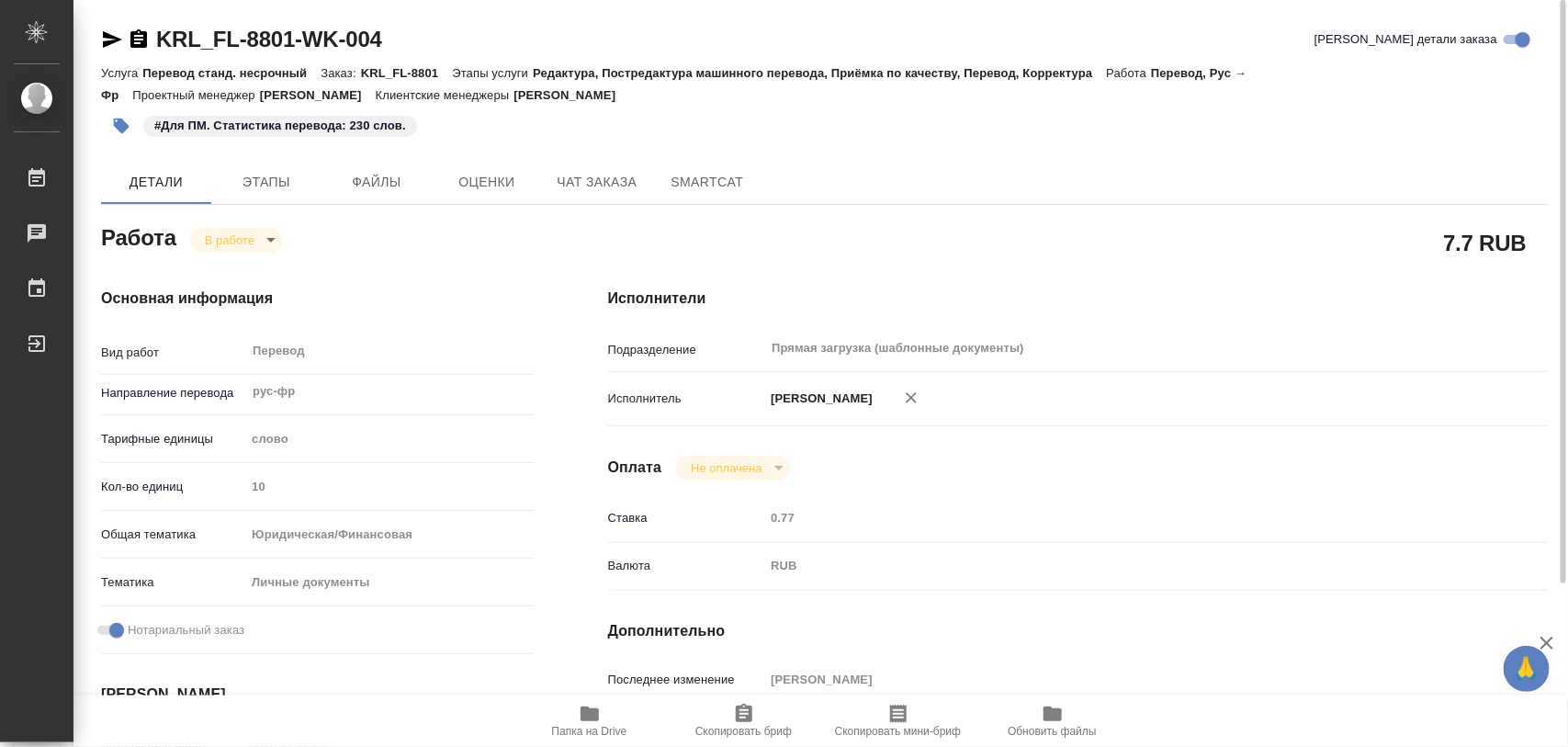
type input "10"
type input "yr-fn"
type input "5a8b8b956a9677013d343cfe"
checkbox input "true"
type input "08.10.2025 11:26"
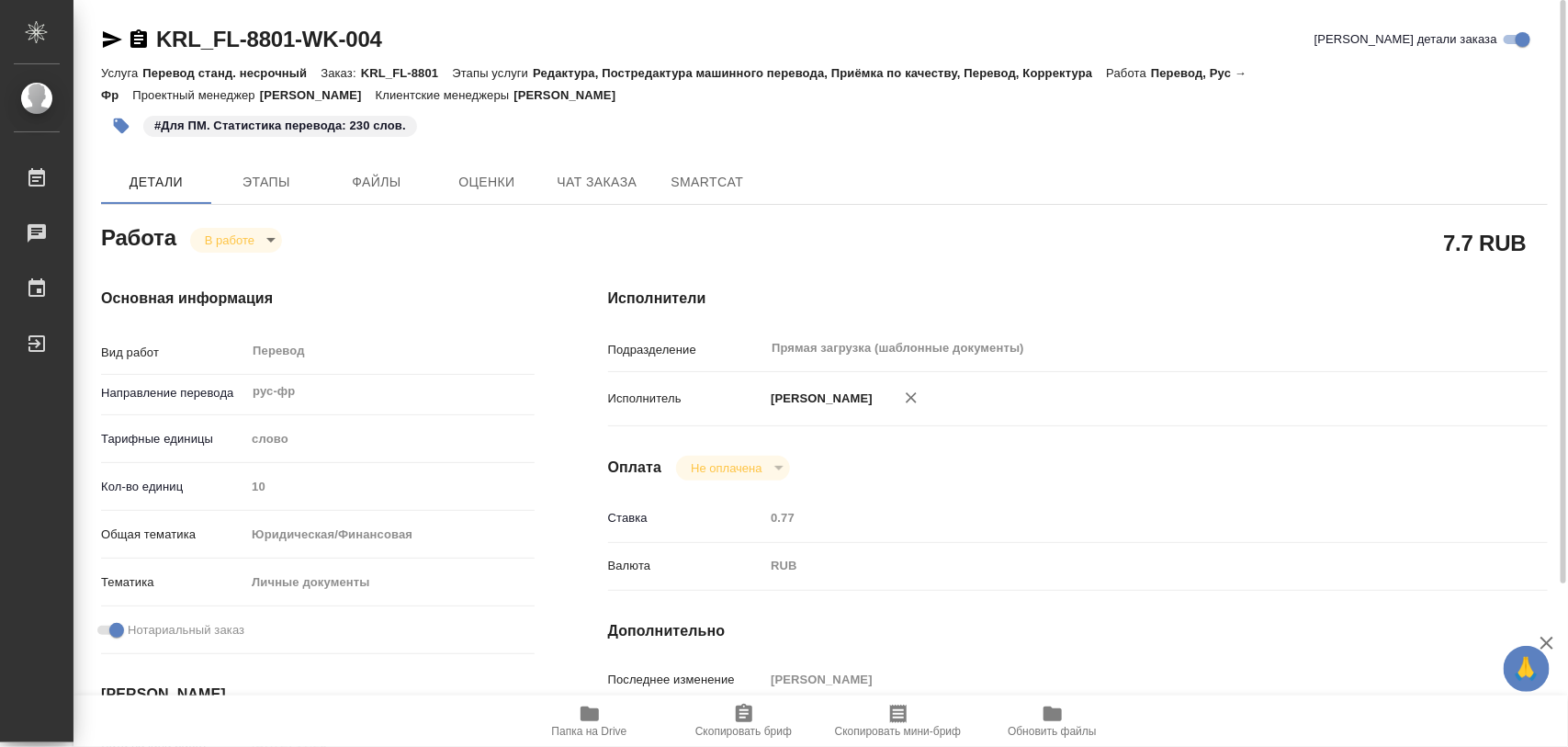
type input "08.10.2025 16:37"
type input "09.10.2025 10:00"
type input "Прямая загрузка (шаблонные документы)"
type input "notPayed"
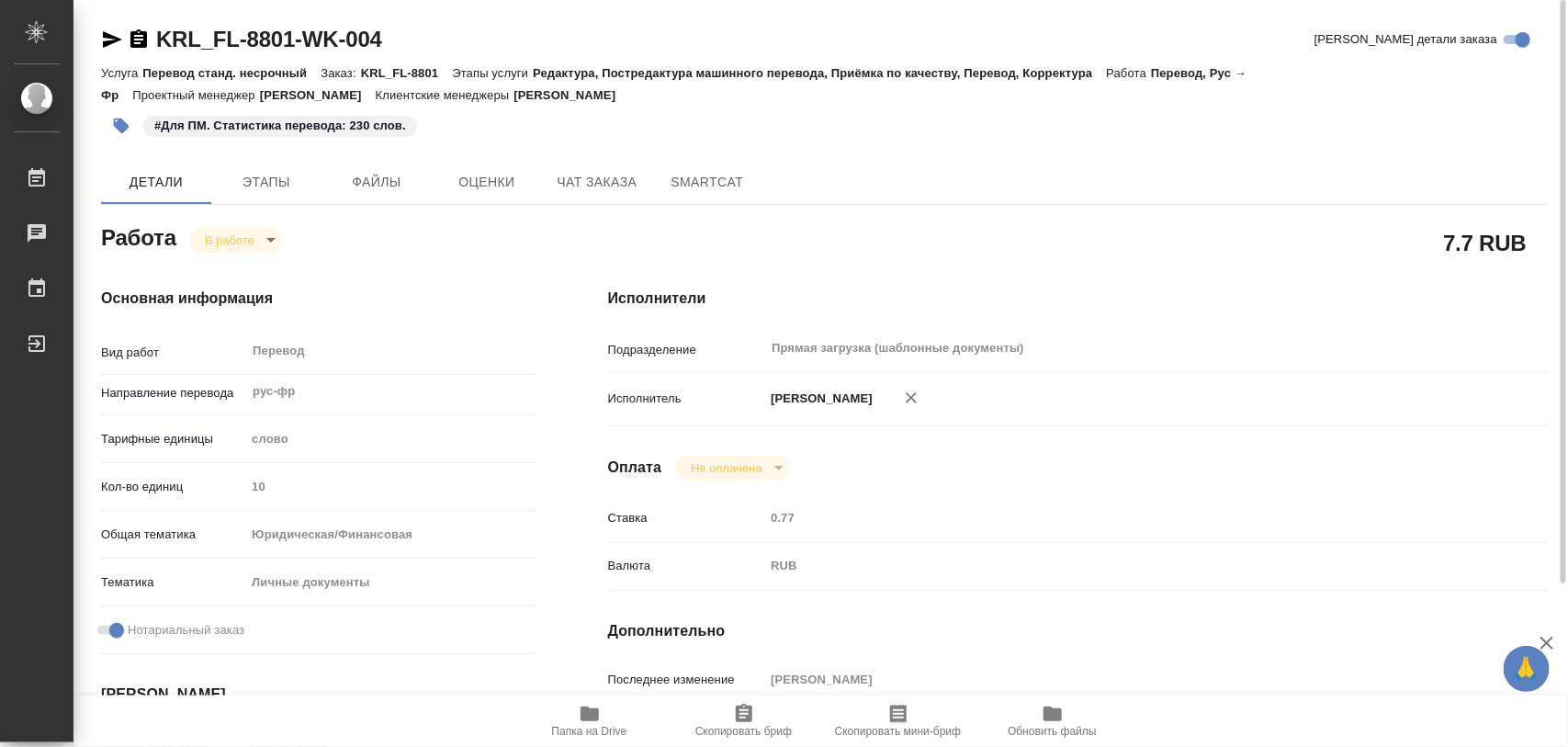
type input "0.77"
type input "RUB"
type input "[PERSON_NAME]"
type textarea "x"
type textarea "/Clients/FL_KRL/Orders/KRL_FL-8801/Translated/KRL_FL-8801-WK-004"
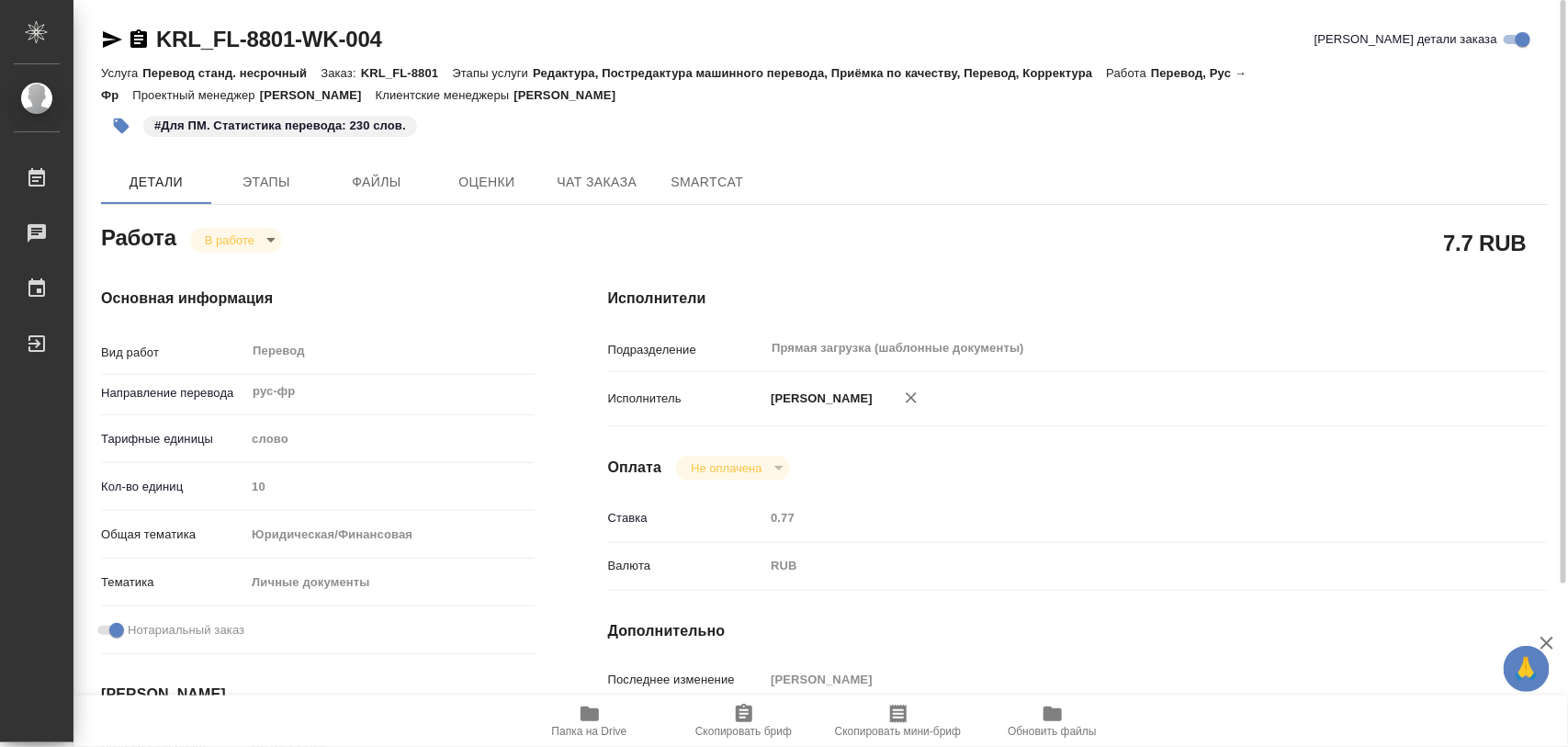
type textarea "x"
type input "KRL_FL-8801"
type input "Перевод станд. несрочный"
type input "Редактура, Постредактура машинного перевода, Приёмка по качеству, Перевод, Корр…"
type input "[PERSON_NAME]"
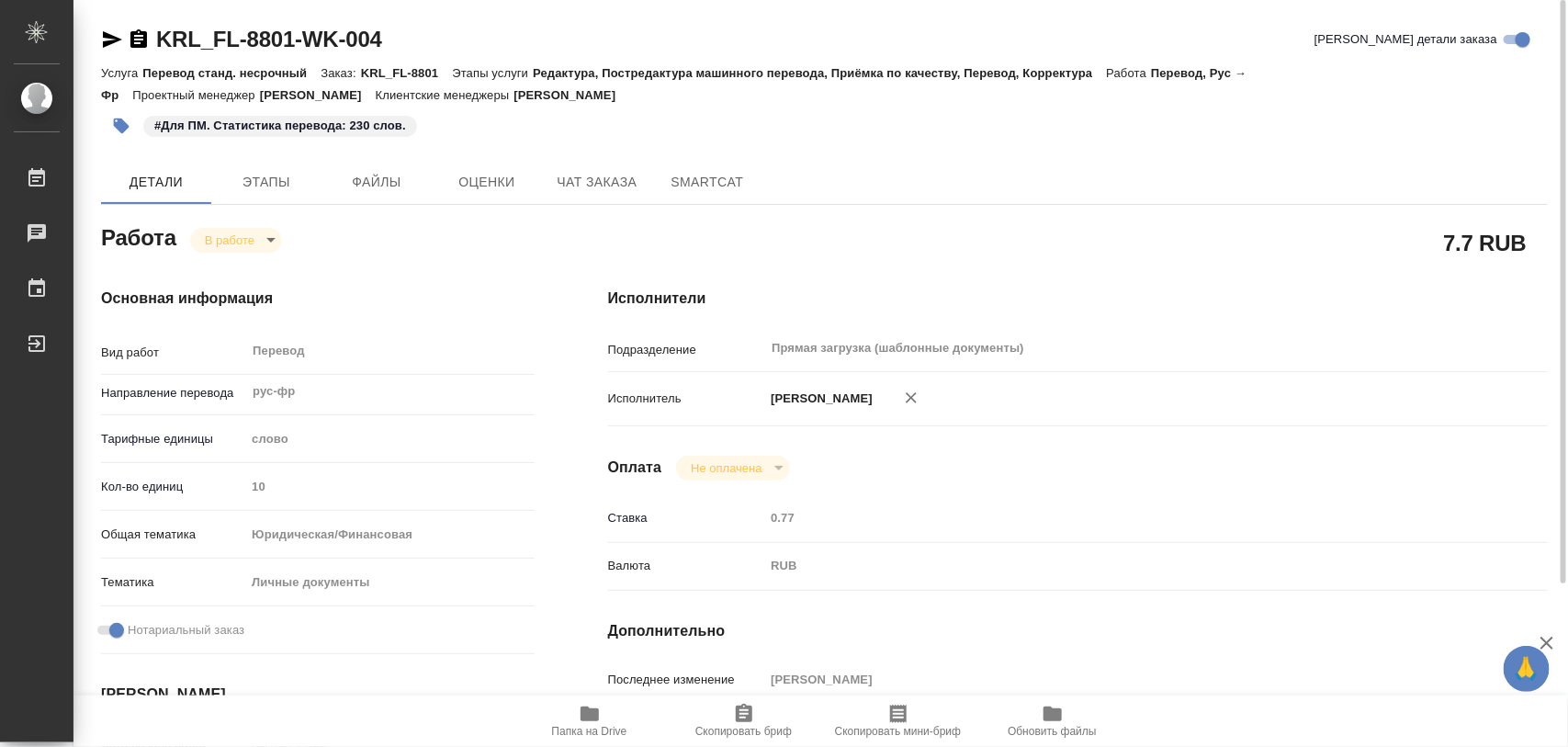
type input "/Clients/FL_KRL/Orders/KRL_FL-8801"
type textarea "x"
type textarea "НОТ [PERSON_NAME]"
type textarea "x"
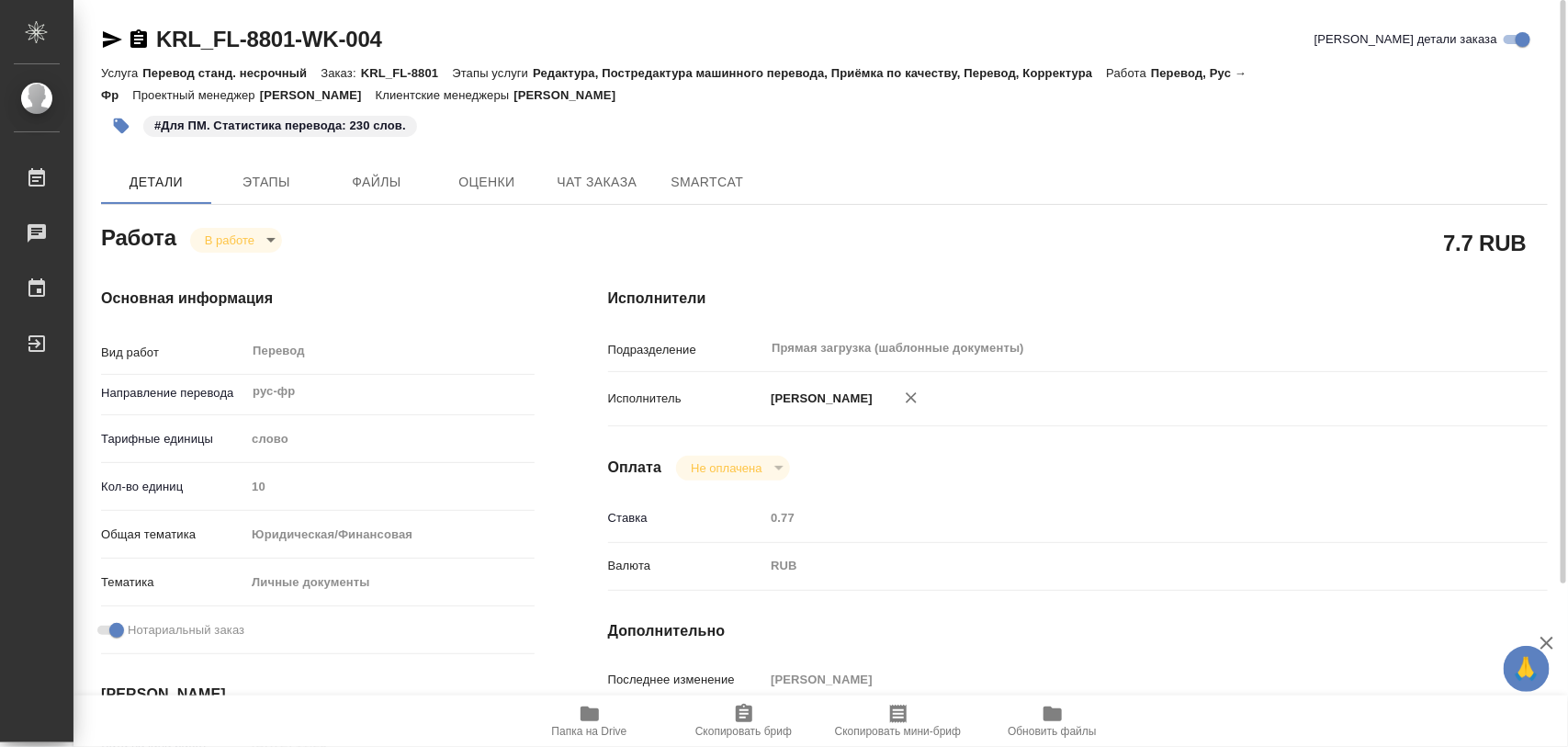
type textarea "x"
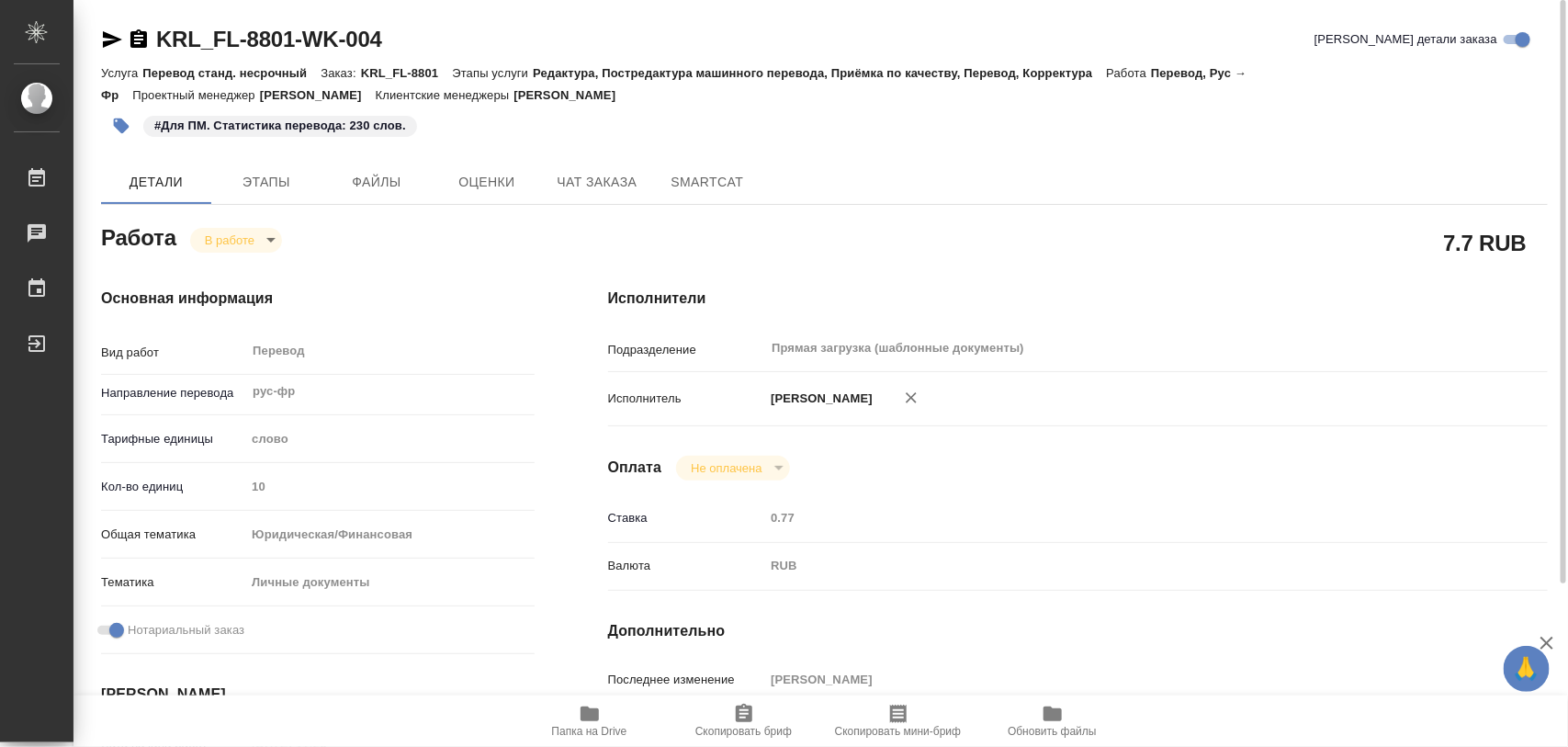
type textarea "x"
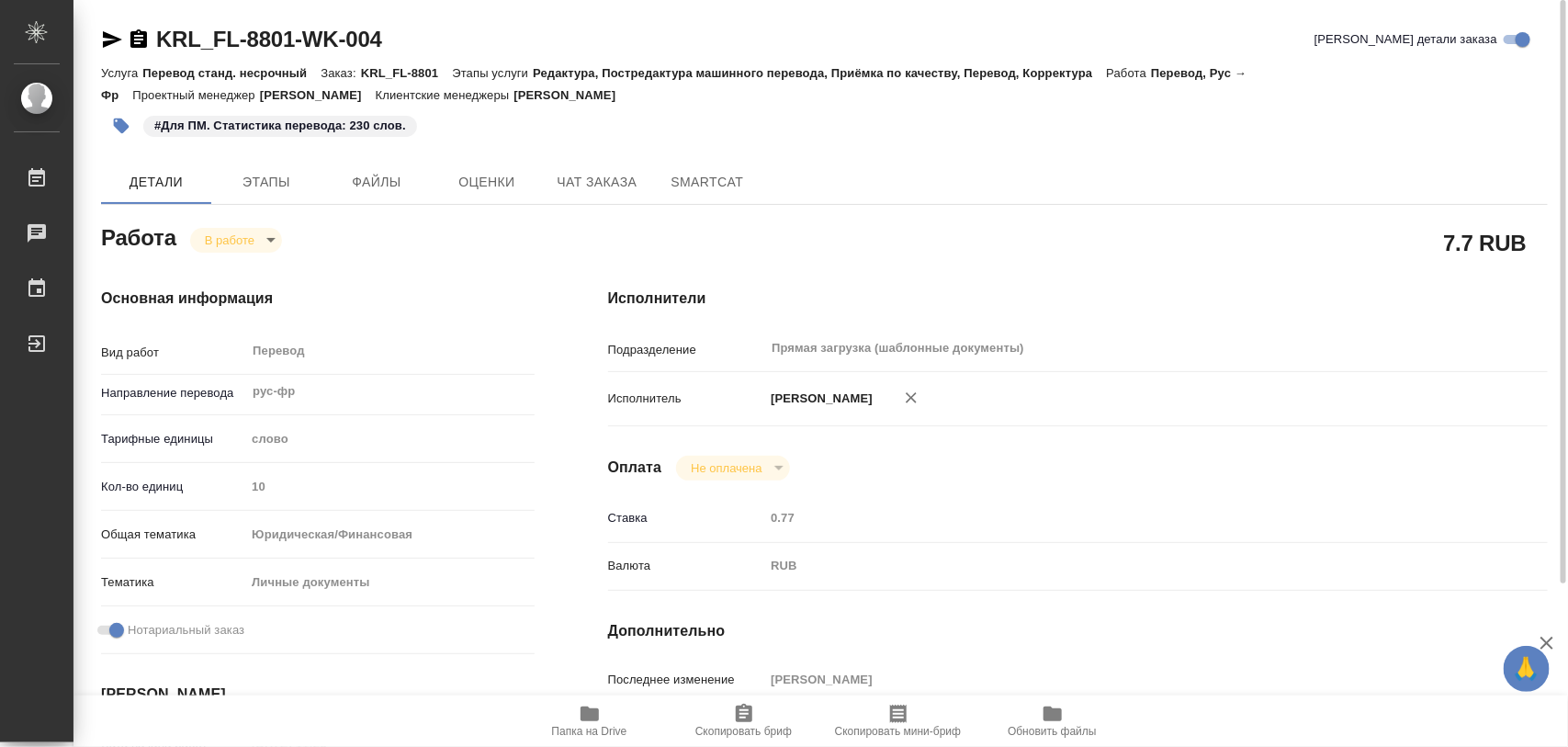
type textarea "x"
click at [264, 242] on body "🙏 .cls-1 fill:#fff; AWATERA Iglakov Maksim Работы 0 Чаты График Выйти KRL_FL-88…" at bounding box center [784, 373] width 1568 height 747
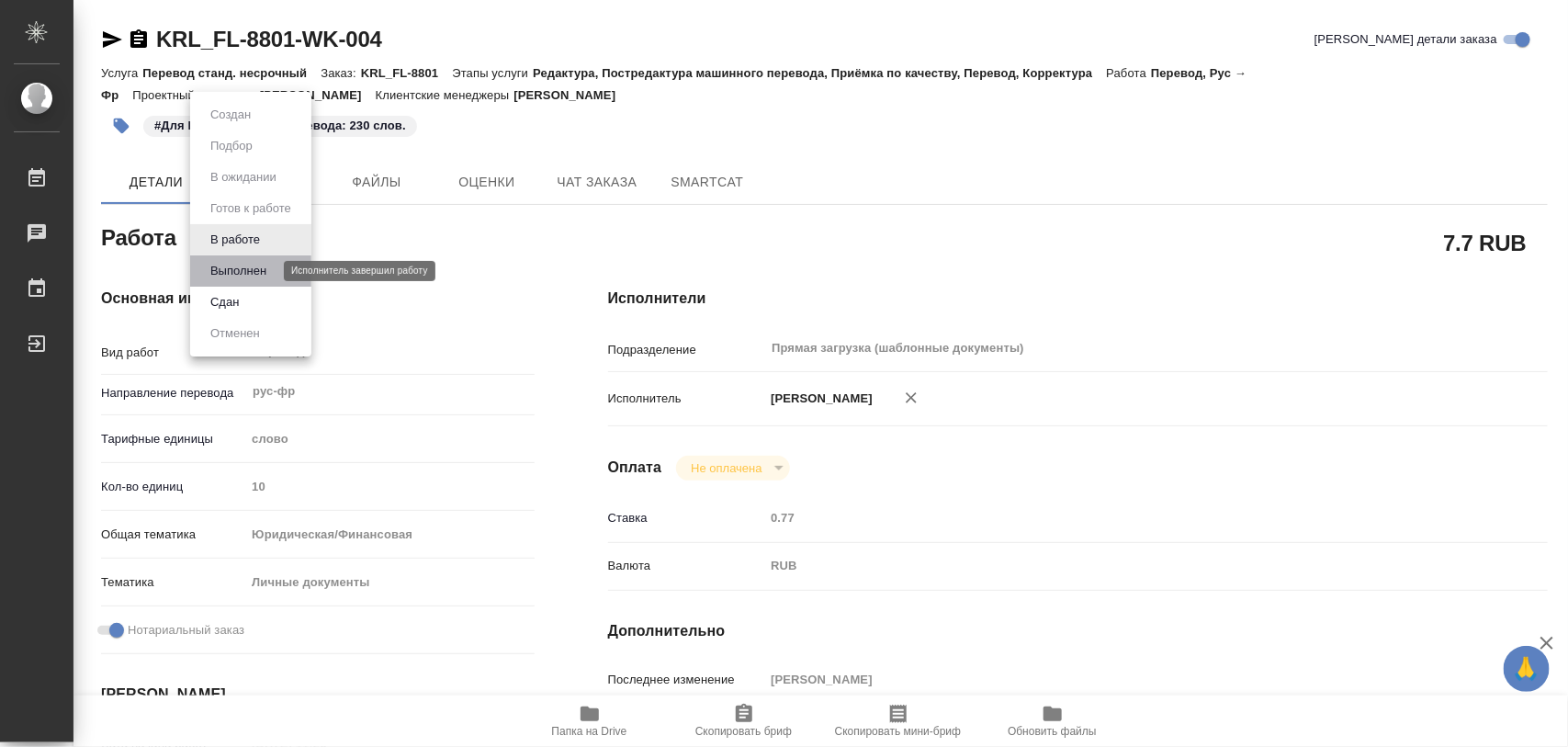
click at [267, 269] on button "Выполнен" at bounding box center [238, 271] width 67 height 20
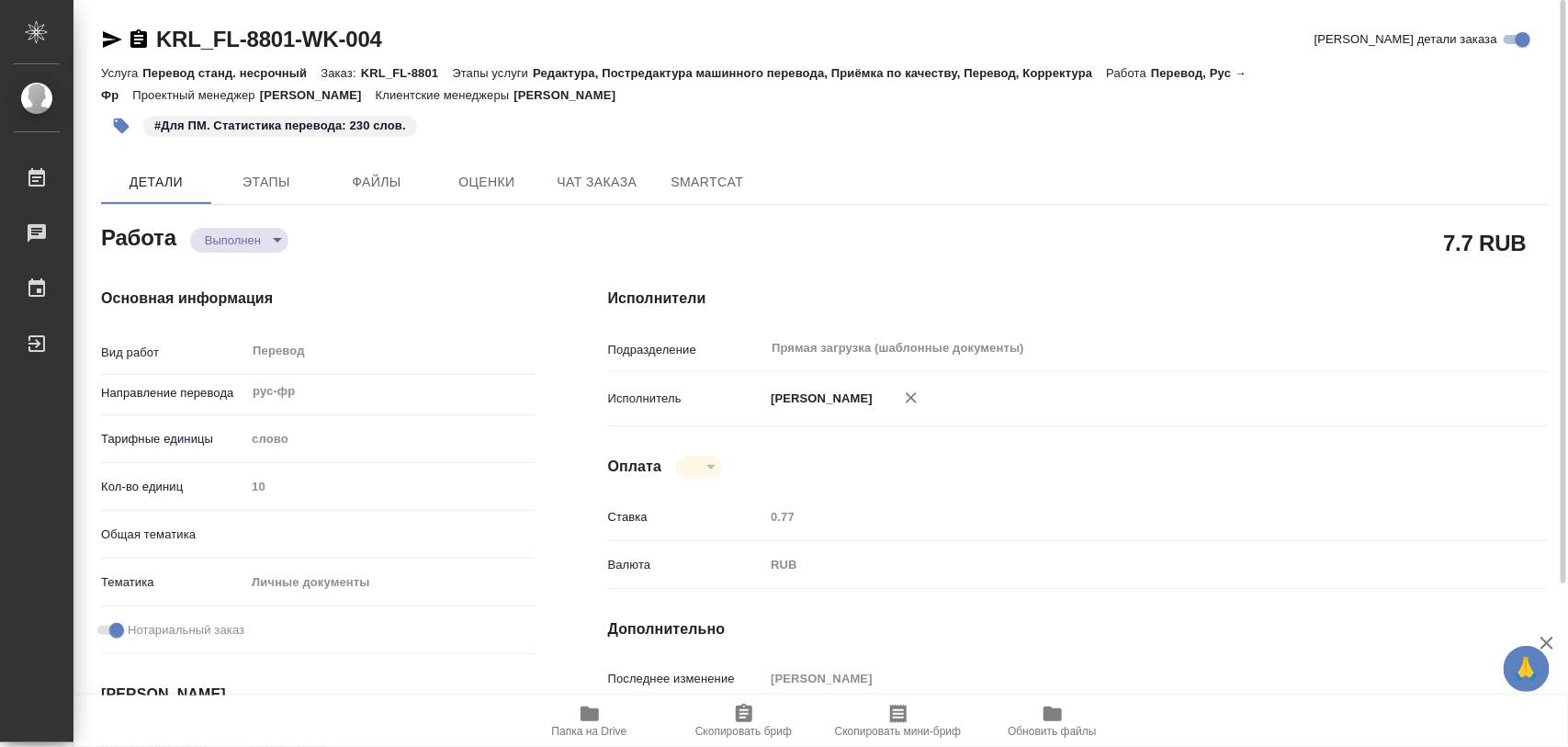
type textarea "x"
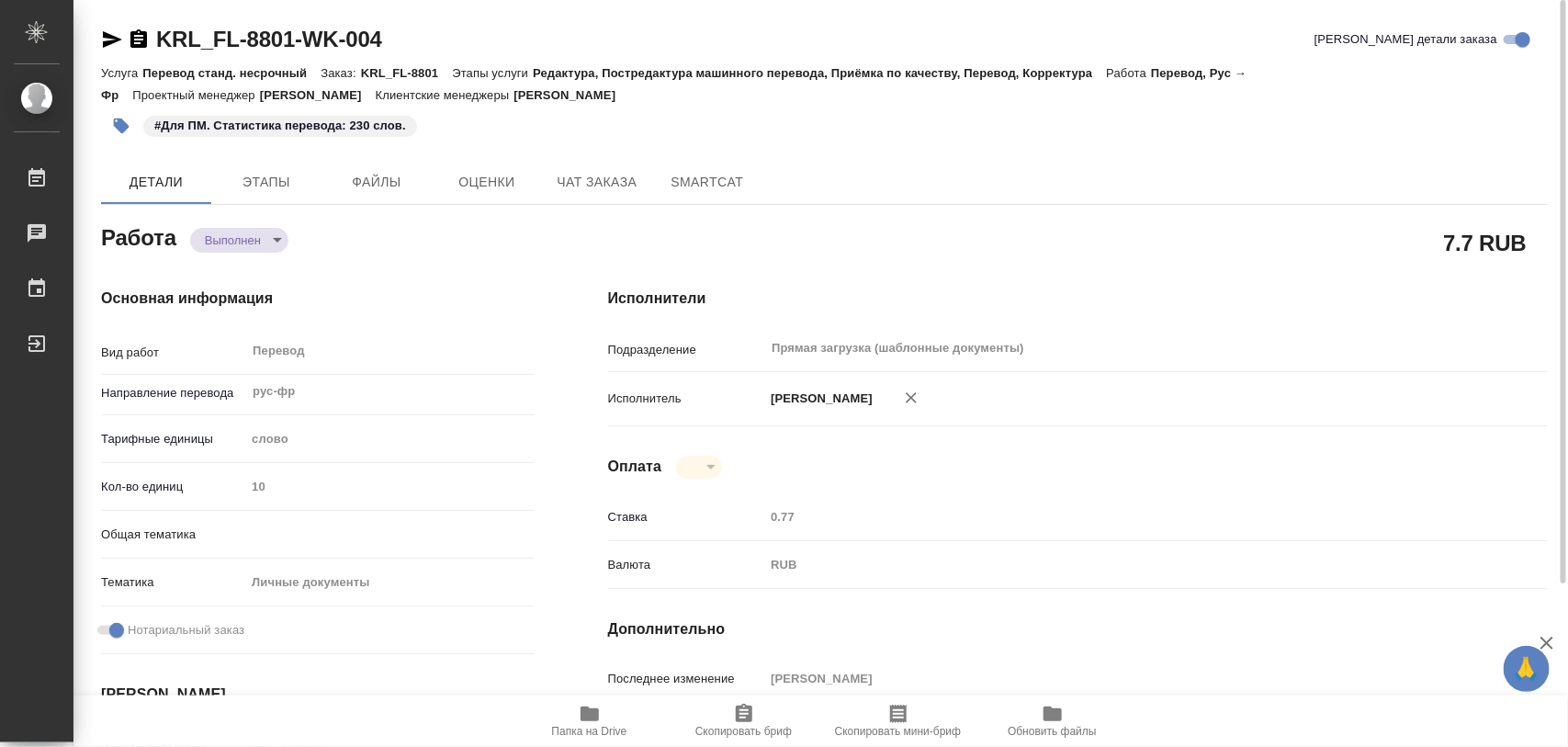
type textarea "x"
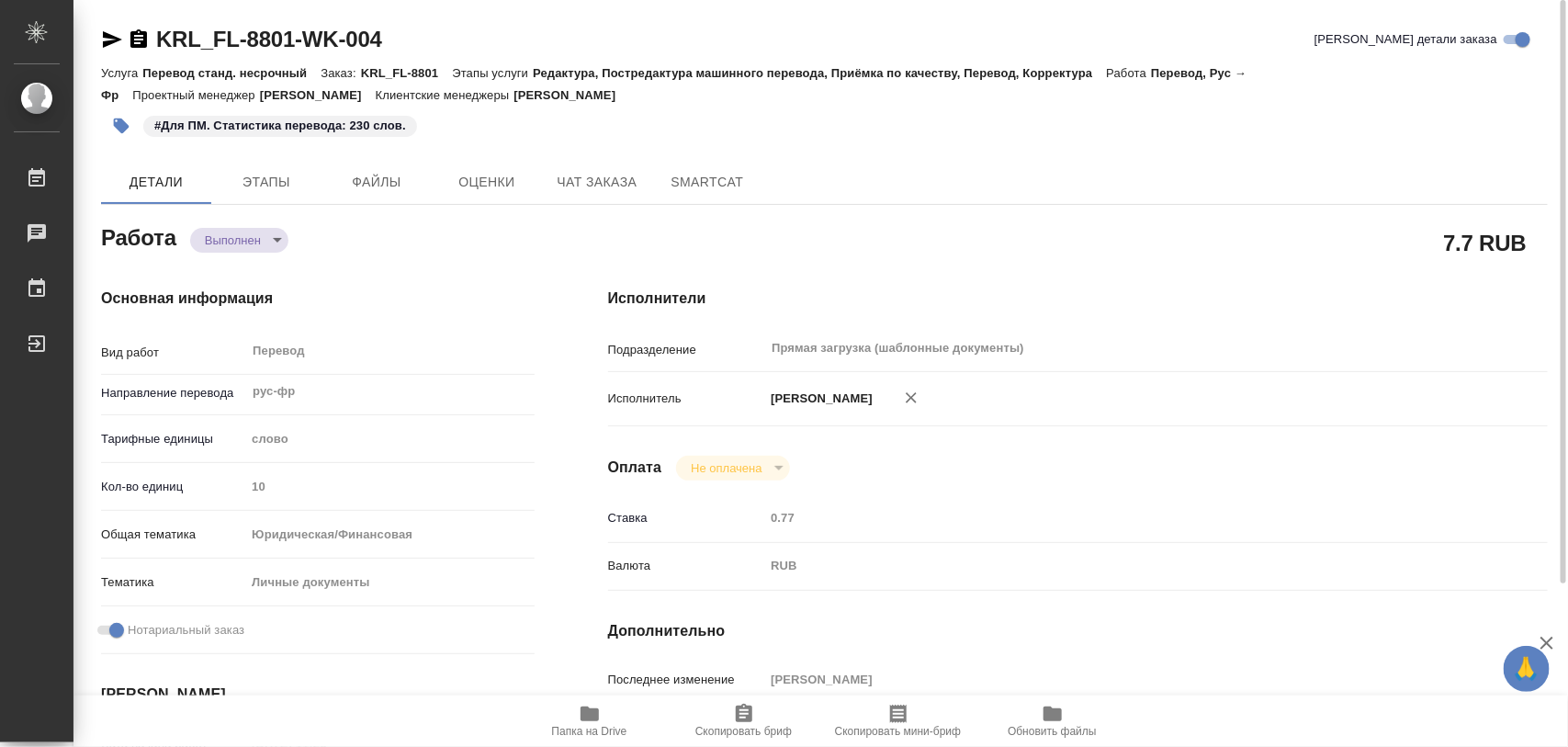
type textarea "x"
